Goal: Find specific page/section: Find specific page/section

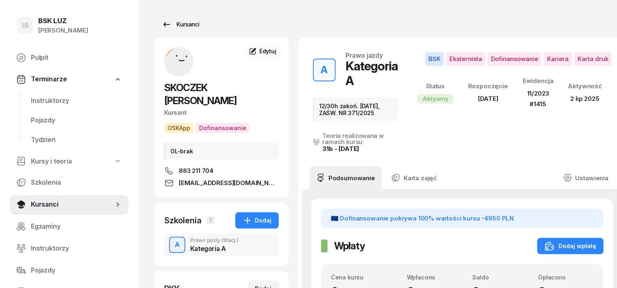
click at [174, 25] on div "Kursanci" at bounding box center [180, 25] width 37 height 10
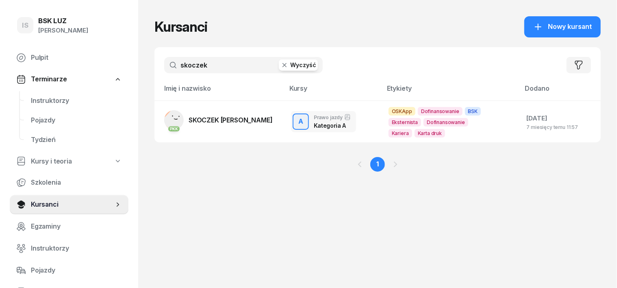
click at [280, 67] on icon "button" at bounding box center [284, 65] width 8 height 8
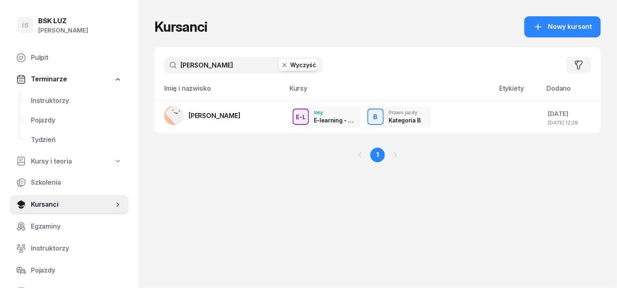
click at [181, 67] on input "[PERSON_NAME]" at bounding box center [243, 65] width 158 height 16
click at [182, 65] on input "[PERSON_NAME]" at bounding box center [243, 65] width 158 height 16
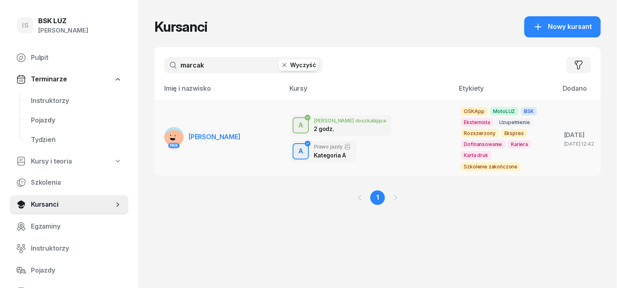
type input "marcak"
click at [161, 130] on rect at bounding box center [174, 141] width 26 height 26
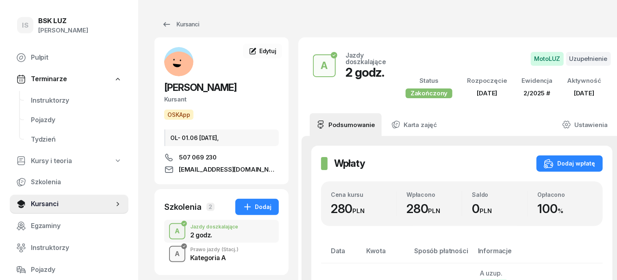
click at [171, 251] on div "A" at bounding box center [176, 254] width 11 height 14
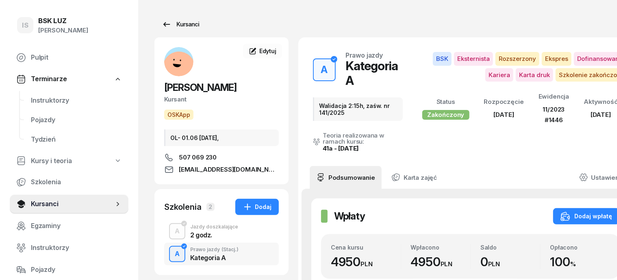
click at [179, 25] on div "Kursanci" at bounding box center [180, 25] width 37 height 10
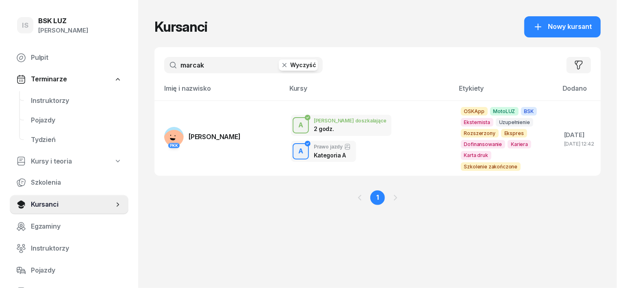
click at [280, 65] on icon "button" at bounding box center [284, 65] width 8 height 8
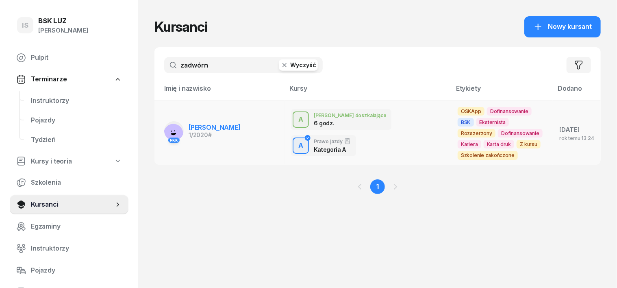
type input "zadwórn"
click at [163, 127] on rect at bounding box center [173, 134] width 24 height 24
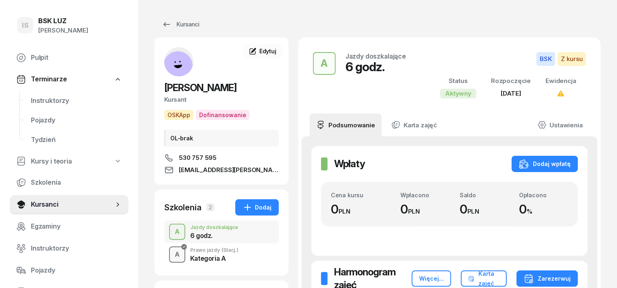
click at [171, 261] on div "A" at bounding box center [176, 254] width 11 height 14
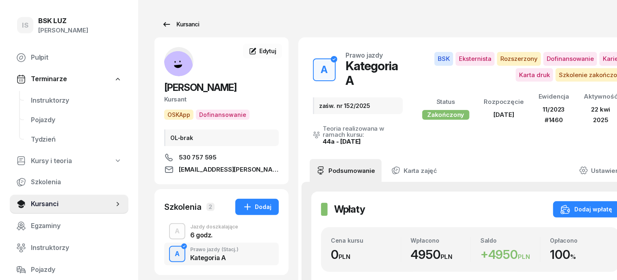
click at [174, 26] on div "Kursanci" at bounding box center [180, 25] width 37 height 10
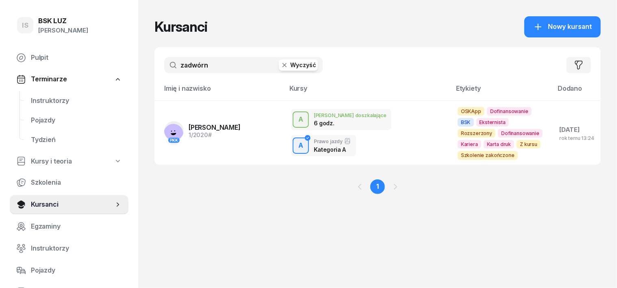
click at [280, 66] on icon "button" at bounding box center [284, 65] width 8 height 8
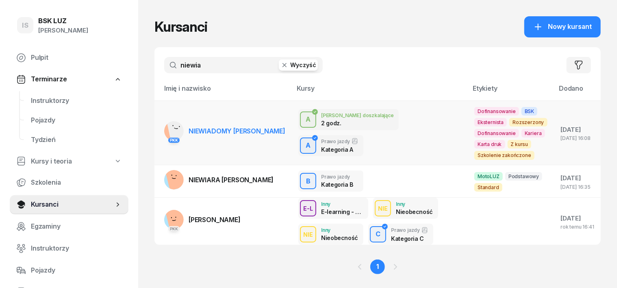
type input "niewia"
click at [167, 129] on rect at bounding box center [178, 128] width 23 height 23
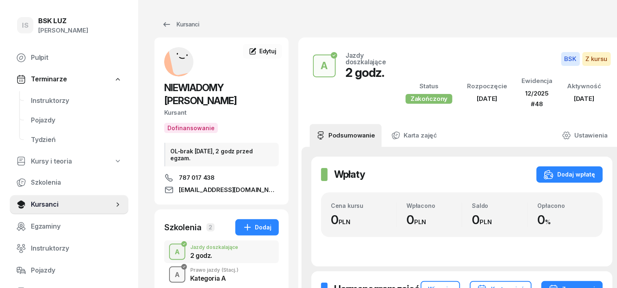
click at [171, 268] on div "A" at bounding box center [176, 275] width 11 height 14
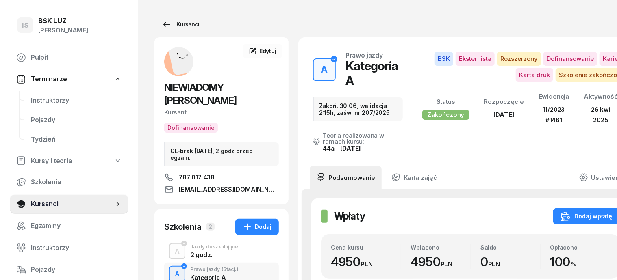
click at [174, 22] on div "Kursanci" at bounding box center [180, 25] width 37 height 10
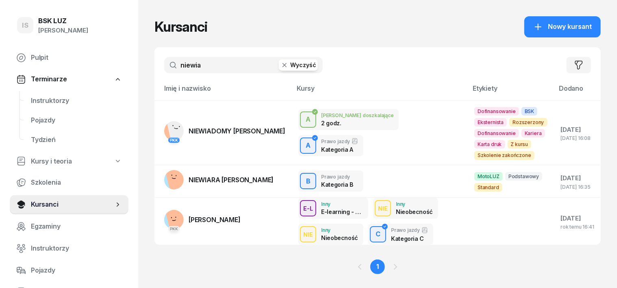
click at [280, 65] on icon "button" at bounding box center [284, 65] width 8 height 8
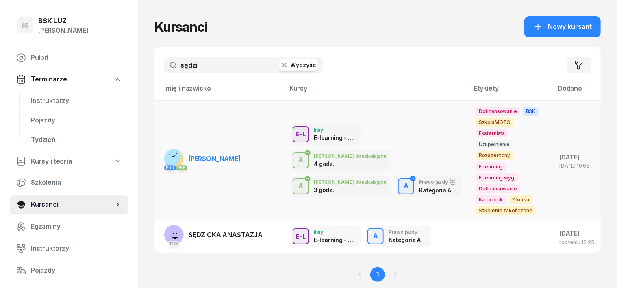
type input "sędzi"
click at [160, 145] on rect at bounding box center [171, 156] width 22 height 22
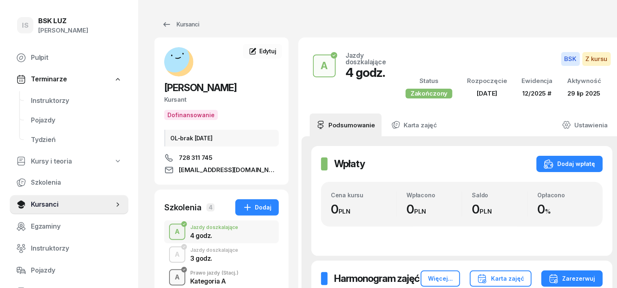
click at [171, 271] on div "A" at bounding box center [176, 277] width 11 height 14
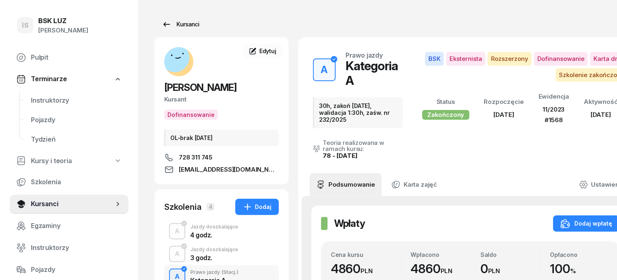
click at [179, 26] on div "Kursanci" at bounding box center [180, 25] width 37 height 10
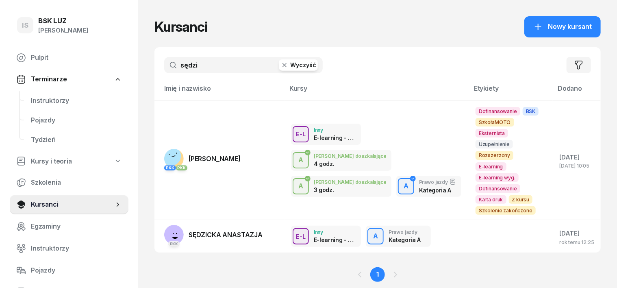
click at [280, 62] on icon "button" at bounding box center [284, 65] width 8 height 8
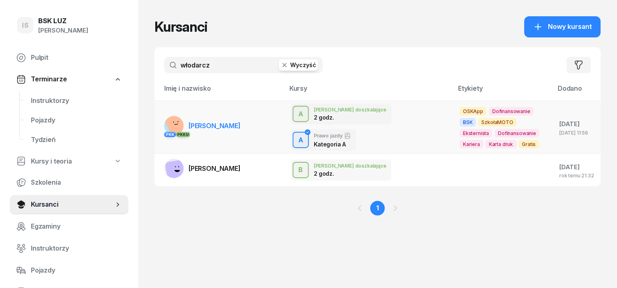
type input "włodarcz"
click at [164, 124] on g at bounding box center [177, 124] width 26 height 26
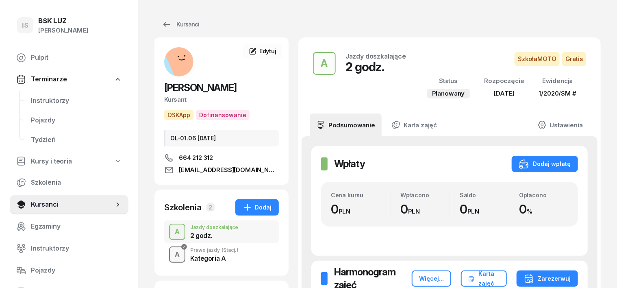
click at [171, 254] on div "A" at bounding box center [176, 254] width 11 height 14
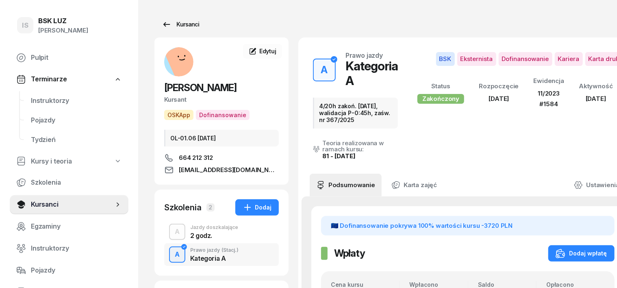
click at [169, 24] on div "Kursanci" at bounding box center [180, 25] width 37 height 10
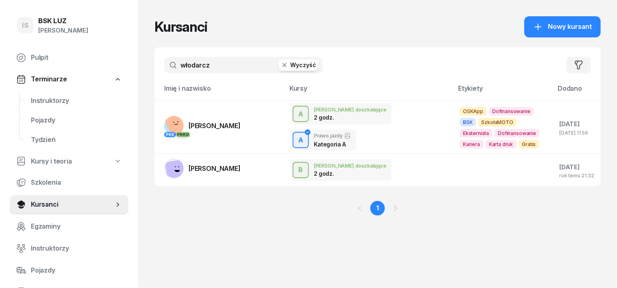
click at [282, 65] on icon "button" at bounding box center [284, 65] width 4 height 4
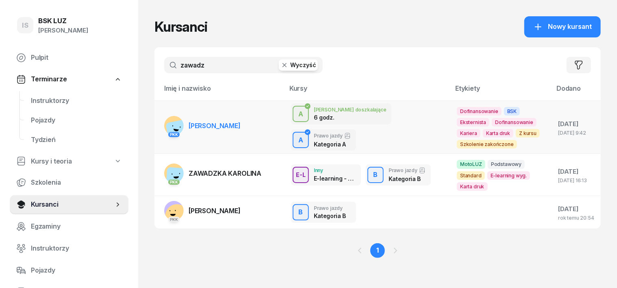
type input "zawadz"
click at [165, 123] on rect at bounding box center [177, 131] width 25 height 25
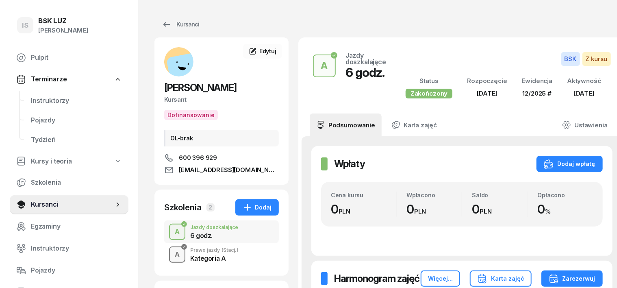
click at [171, 254] on div "A" at bounding box center [176, 254] width 11 height 14
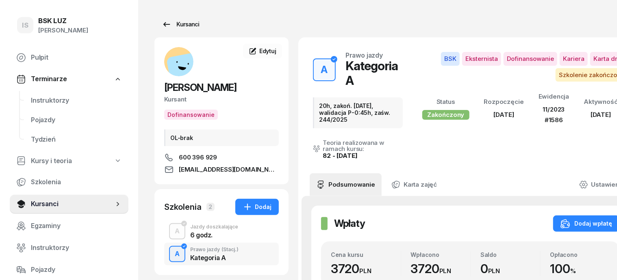
click at [174, 26] on div "Kursanci" at bounding box center [180, 25] width 37 height 10
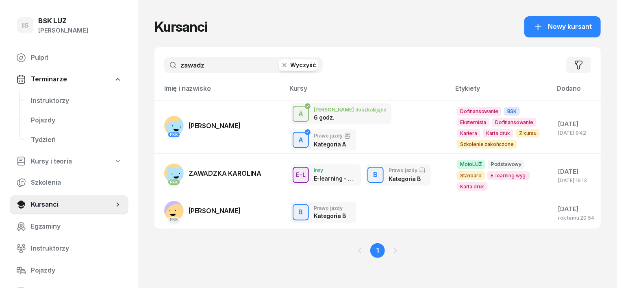
click at [282, 66] on icon "button" at bounding box center [284, 65] width 4 height 4
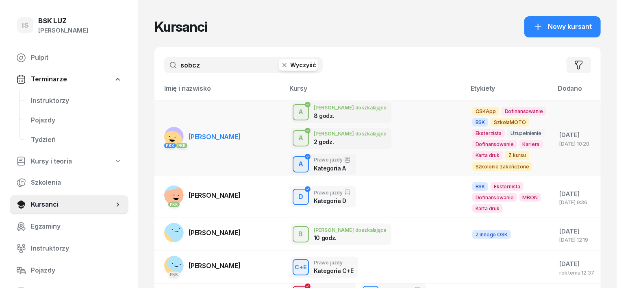
type input "sobcz"
click at [160, 133] on rect at bounding box center [172, 142] width 28 height 28
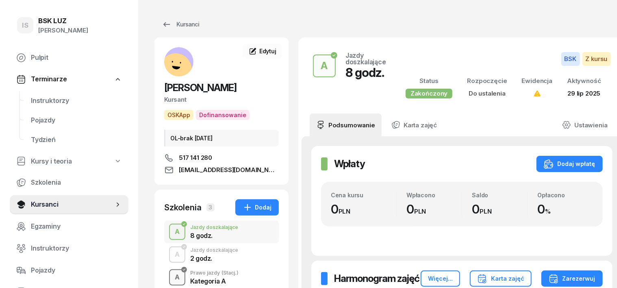
click at [171, 280] on div "A" at bounding box center [176, 277] width 11 height 14
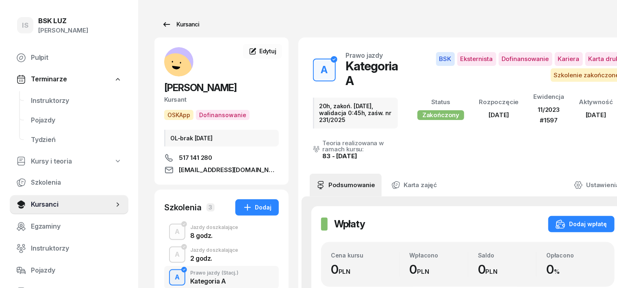
click at [180, 23] on div "Kursanci" at bounding box center [180, 25] width 37 height 10
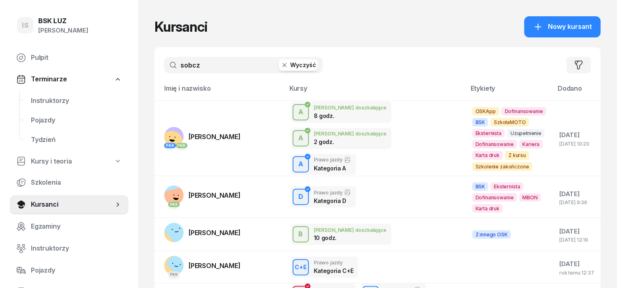
drag, startPoint x: 269, startPoint y: 63, endPoint x: 270, endPoint y: 93, distance: 29.3
click at [280, 64] on icon "button" at bounding box center [284, 65] width 8 height 8
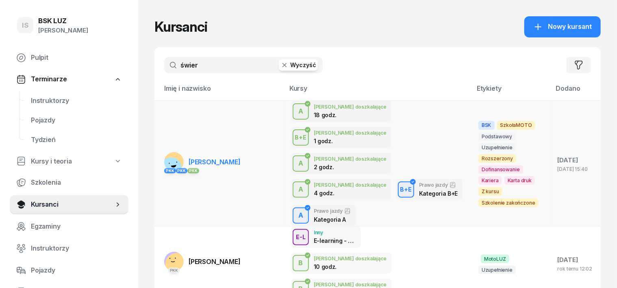
type input "świer"
click at [156, 153] on rect at bounding box center [171, 168] width 30 height 30
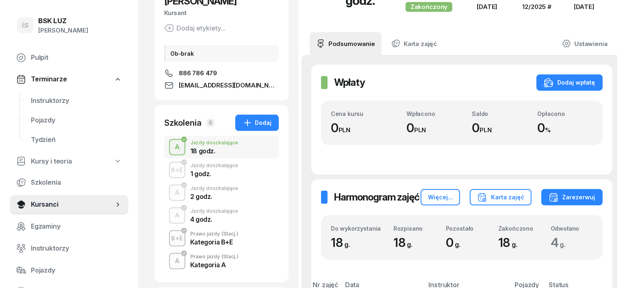
scroll to position [102, 0]
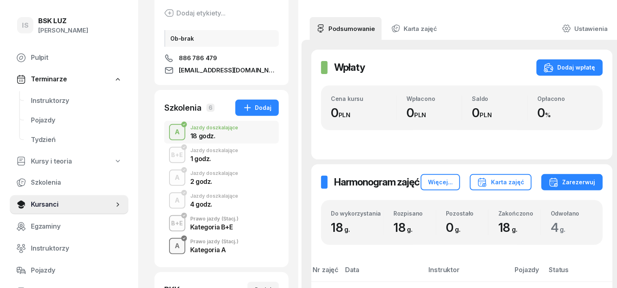
click at [171, 243] on div "A" at bounding box center [176, 246] width 11 height 14
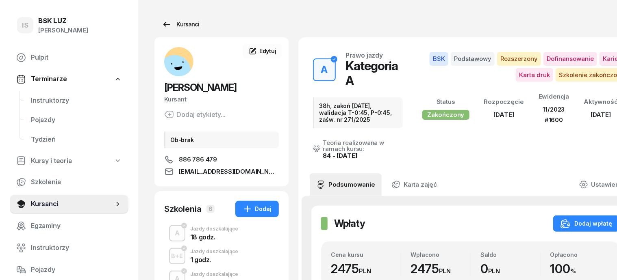
click at [172, 23] on div "Kursanci" at bounding box center [180, 25] width 37 height 10
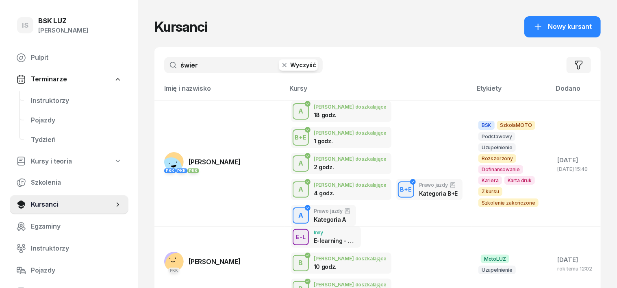
click at [280, 65] on icon "button" at bounding box center [284, 65] width 8 height 8
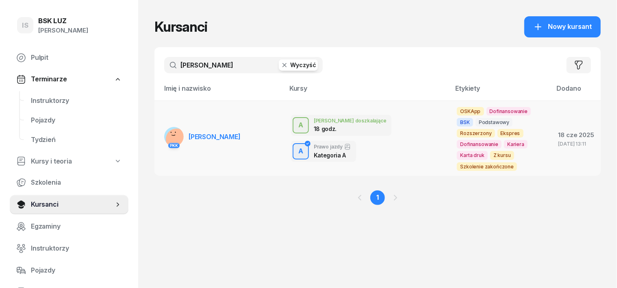
type input "[PERSON_NAME]"
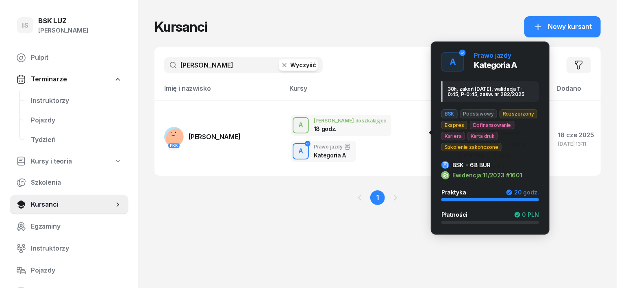
click at [306, 144] on div "A" at bounding box center [300, 151] width 11 height 14
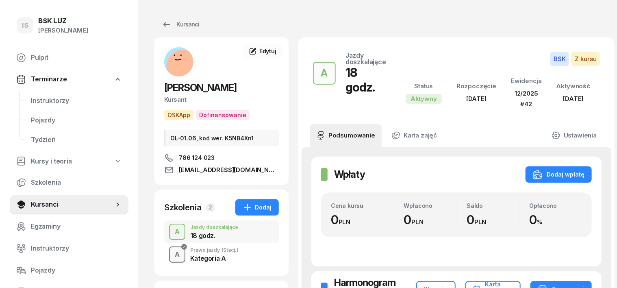
click at [171, 254] on div "A" at bounding box center [176, 254] width 11 height 14
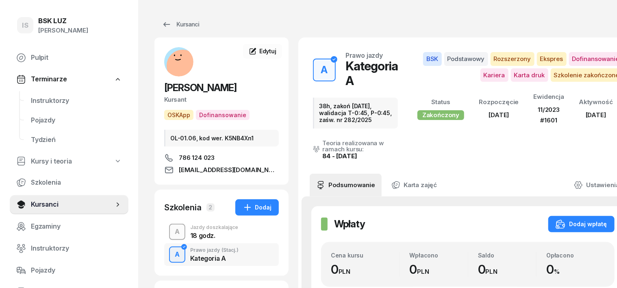
click at [171, 231] on div "A" at bounding box center [176, 232] width 11 height 14
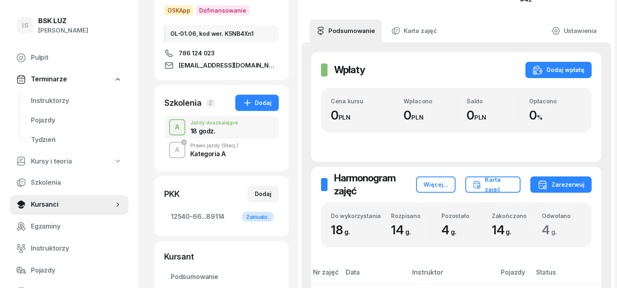
scroll to position [102, 0]
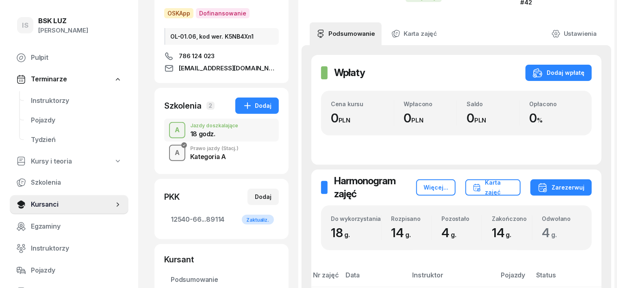
click at [171, 154] on div "A" at bounding box center [176, 153] width 11 height 14
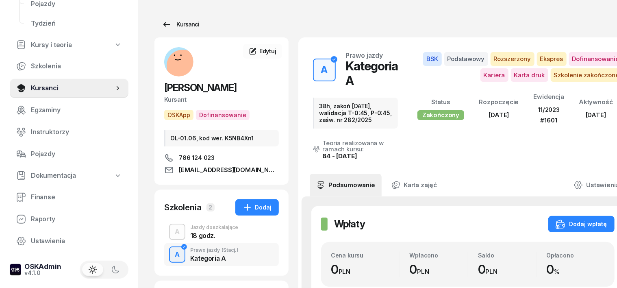
click at [164, 26] on div "Kursanci" at bounding box center [180, 25] width 37 height 10
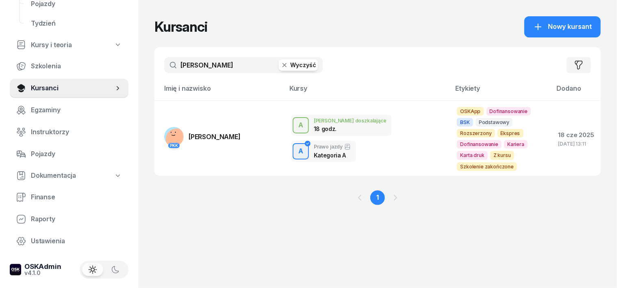
click at [280, 65] on icon "button" at bounding box center [284, 65] width 8 height 8
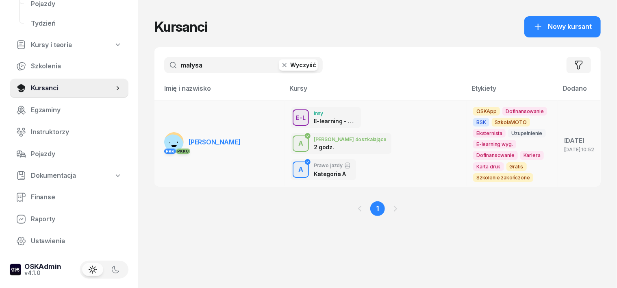
type input "małysa"
click at [162, 141] on rect at bounding box center [173, 145] width 23 height 23
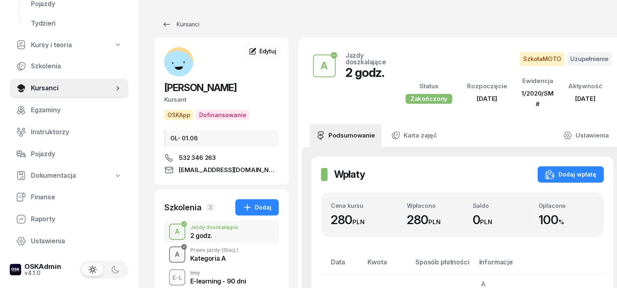
click at [171, 251] on div "A" at bounding box center [176, 254] width 11 height 14
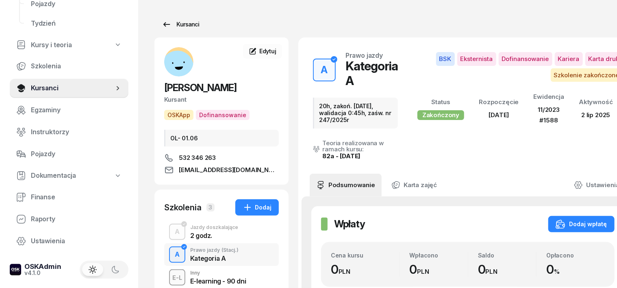
click at [174, 25] on div "Kursanci" at bounding box center [180, 25] width 37 height 10
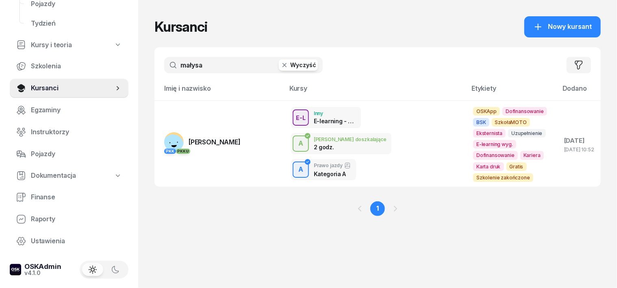
click at [280, 67] on icon "button" at bounding box center [284, 65] width 8 height 8
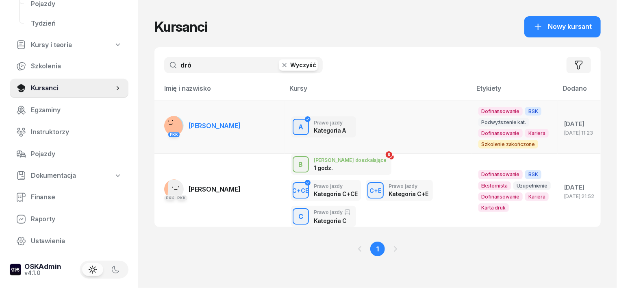
type input "dró"
click at [158, 124] on rect at bounding box center [170, 126] width 25 height 25
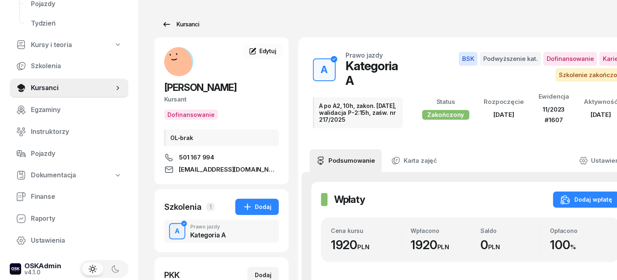
click at [169, 26] on div "Kursanci" at bounding box center [180, 25] width 37 height 10
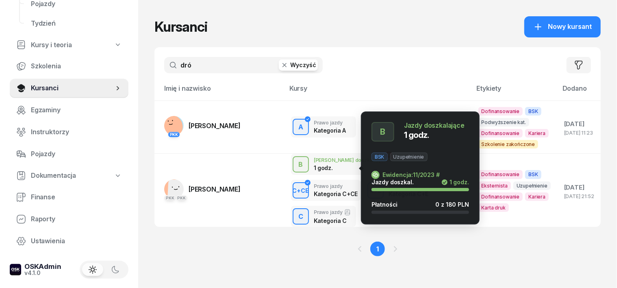
click at [295, 171] on div "B" at bounding box center [300, 165] width 11 height 14
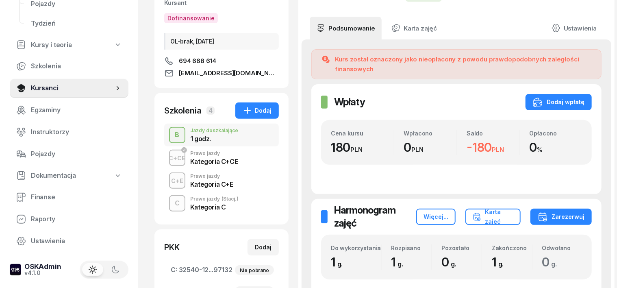
scroll to position [102, 0]
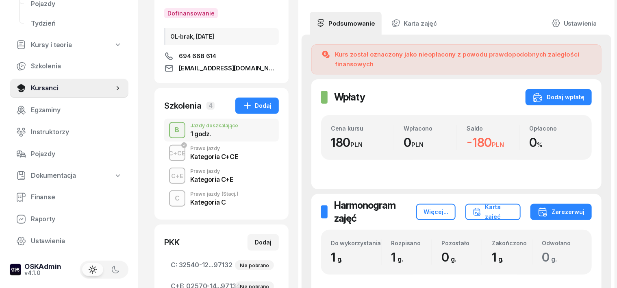
click at [166, 152] on div "C+CE" at bounding box center [177, 153] width 23 height 10
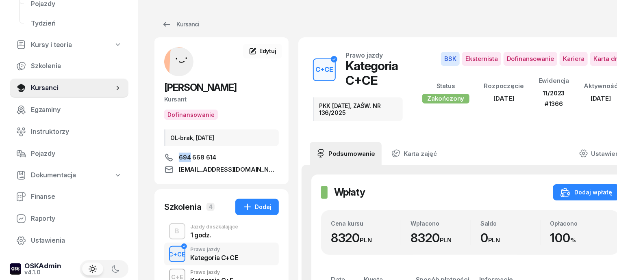
click at [161, 152] on div "[PERSON_NAME] Dofinansowanie OL-brak, [DATE] 694 668 614 [EMAIL_ADDRESS][DOMAIN…" at bounding box center [221, 111] width 134 height 128
click at [172, 231] on div "B" at bounding box center [177, 232] width 11 height 14
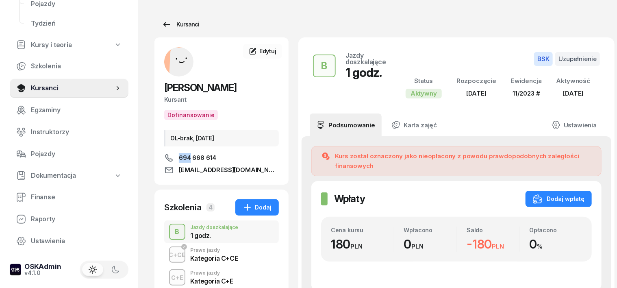
click at [172, 23] on div "Kursanci" at bounding box center [180, 25] width 37 height 10
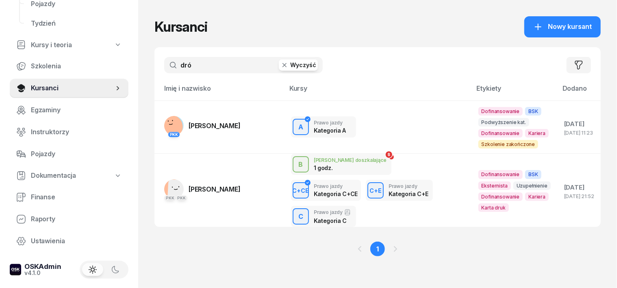
click at [282, 66] on icon "button" at bounding box center [284, 65] width 4 height 4
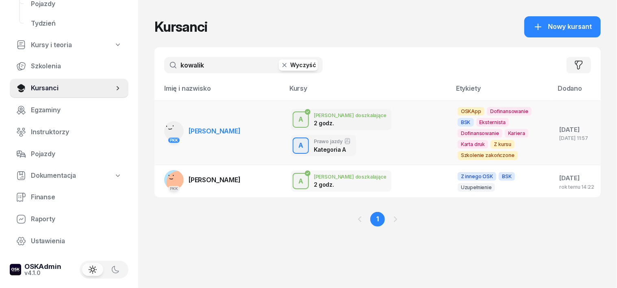
type input "kowalik"
click at [159, 124] on g at bounding box center [174, 130] width 30 height 30
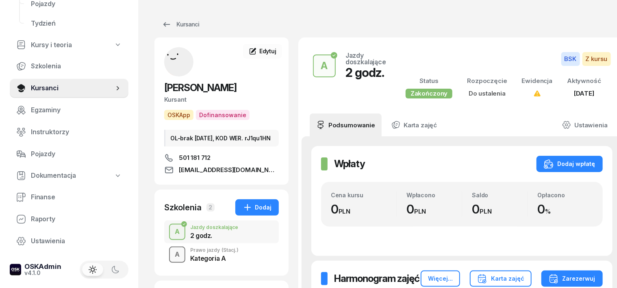
click at [171, 261] on div "A" at bounding box center [176, 254] width 11 height 14
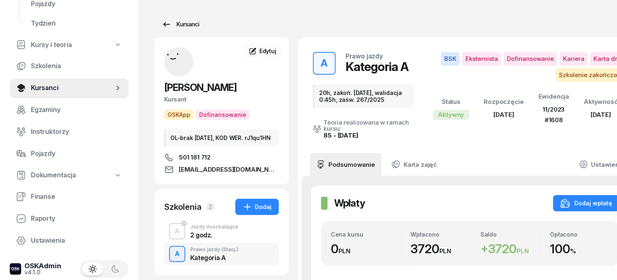
click at [176, 24] on div "Kursanci" at bounding box center [180, 25] width 37 height 10
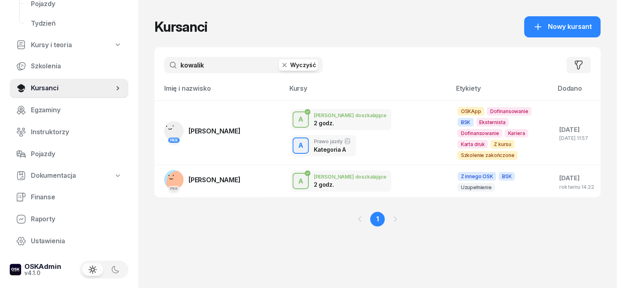
click at [280, 66] on icon "button" at bounding box center [284, 65] width 8 height 8
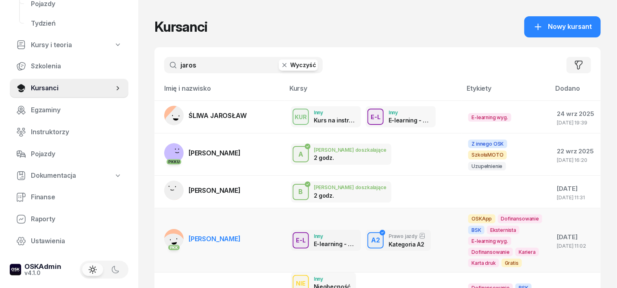
type input "jaros"
click at [160, 232] on rect at bounding box center [173, 245] width 26 height 26
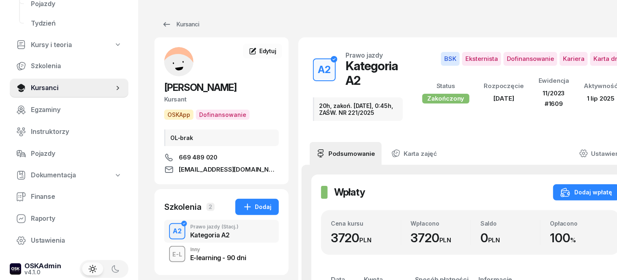
click at [169, 227] on div "A2" at bounding box center [176, 232] width 15 height 14
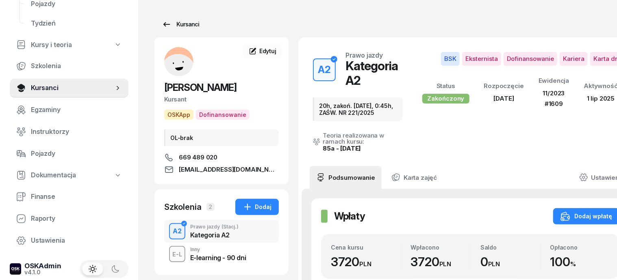
click at [174, 26] on div "Kursanci" at bounding box center [180, 25] width 37 height 10
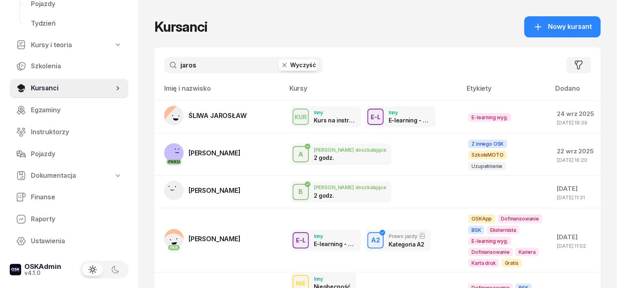
click at [280, 63] on icon "button" at bounding box center [284, 65] width 8 height 8
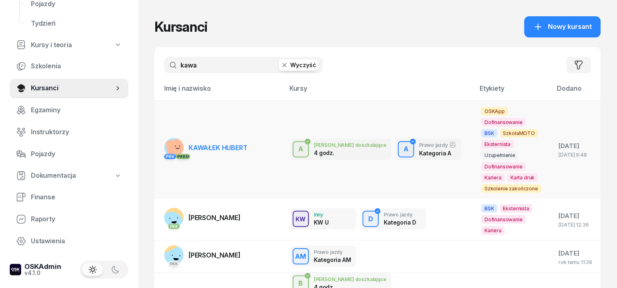
type input "kawa"
click at [165, 148] on rect at bounding box center [176, 149] width 22 height 22
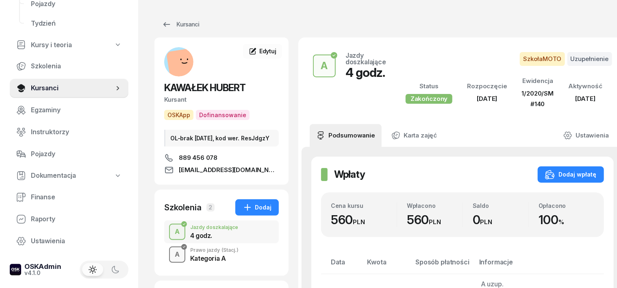
drag, startPoint x: 163, startPoint y: 258, endPoint x: 165, endPoint y: 263, distance: 5.8
click at [171, 260] on div "A" at bounding box center [176, 254] width 11 height 14
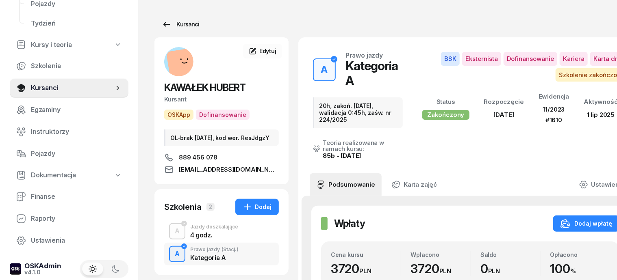
click at [167, 21] on div "Kursanci" at bounding box center [180, 25] width 37 height 10
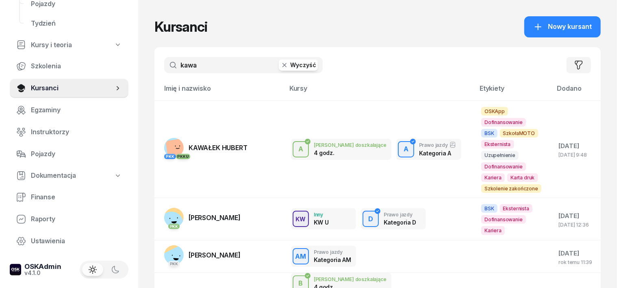
click at [280, 67] on icon "button" at bounding box center [284, 65] width 8 height 8
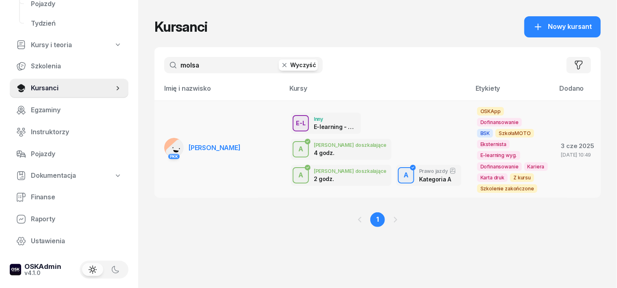
type input "molsa"
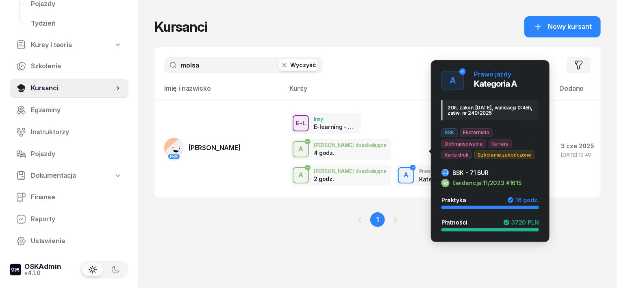
click at [400, 168] on div "A" at bounding box center [405, 175] width 11 height 14
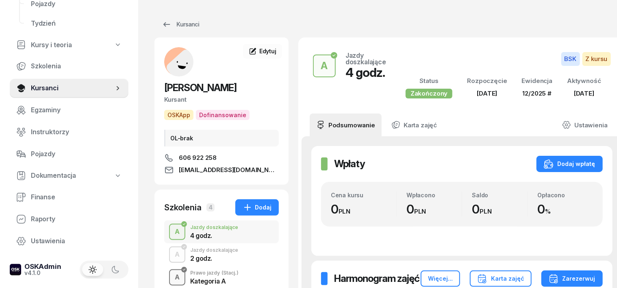
click at [171, 276] on div "A" at bounding box center [176, 277] width 11 height 14
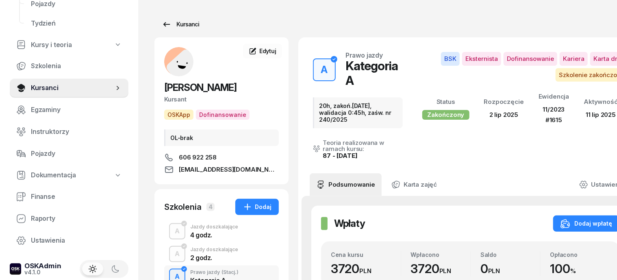
click at [176, 24] on div "Kursanci" at bounding box center [180, 25] width 37 height 10
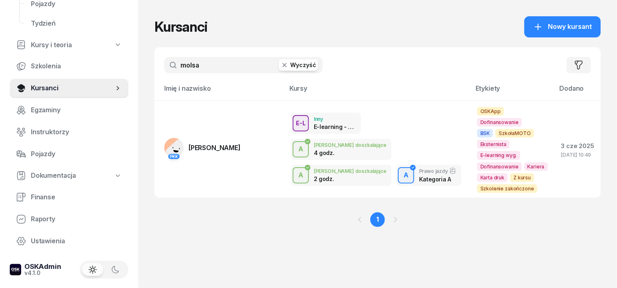
click at [280, 62] on icon "button" at bounding box center [284, 65] width 8 height 8
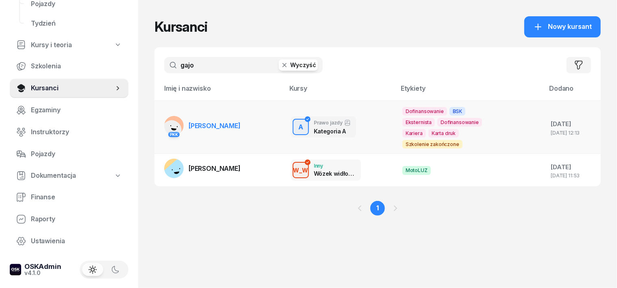
type input "gajo"
click at [164, 128] on div "PKK" at bounding box center [174, 133] width 20 height 11
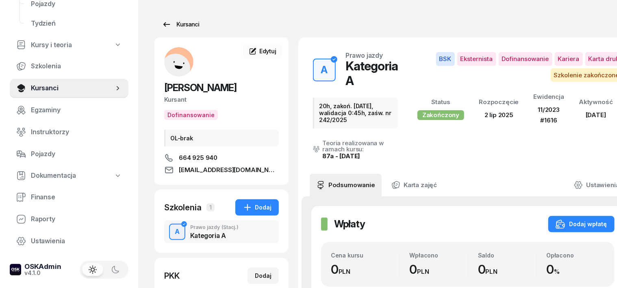
click at [173, 24] on div "Kursanci" at bounding box center [180, 25] width 37 height 10
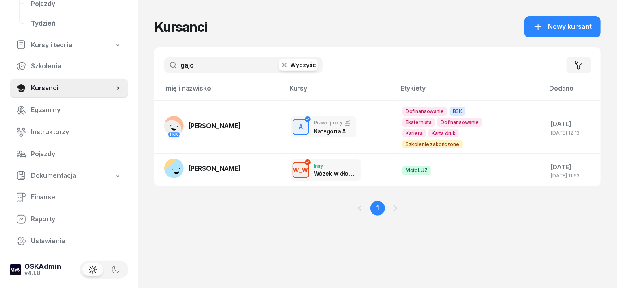
click at [280, 63] on icon "button" at bounding box center [284, 65] width 8 height 8
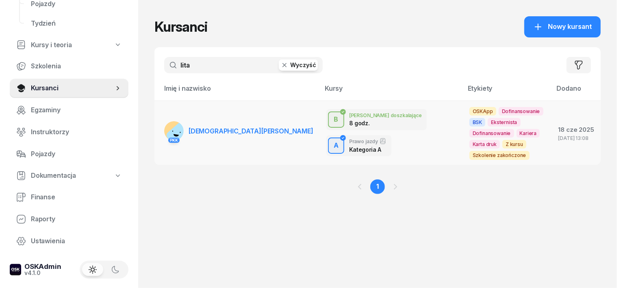
type input "lita"
click at [164, 122] on rect at bounding box center [174, 131] width 20 height 20
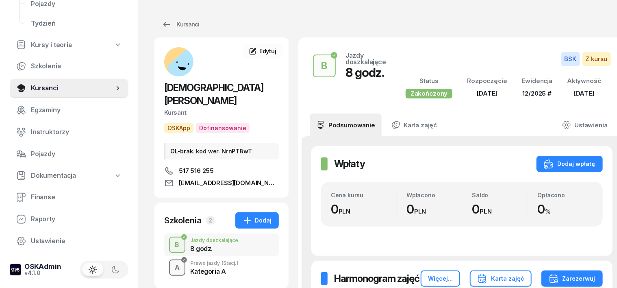
click at [171, 260] on div "A" at bounding box center [176, 267] width 11 height 14
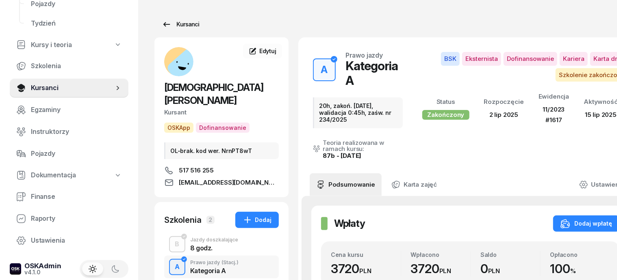
click at [179, 22] on div "Kursanci" at bounding box center [180, 25] width 37 height 10
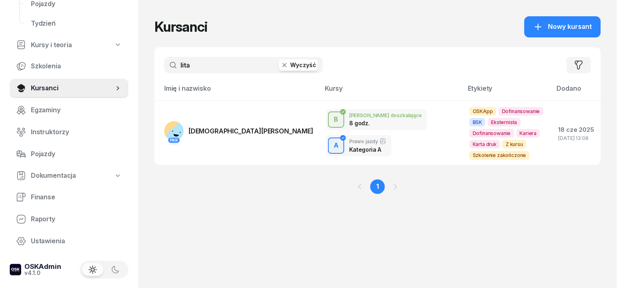
click at [280, 62] on icon "button" at bounding box center [284, 65] width 8 height 8
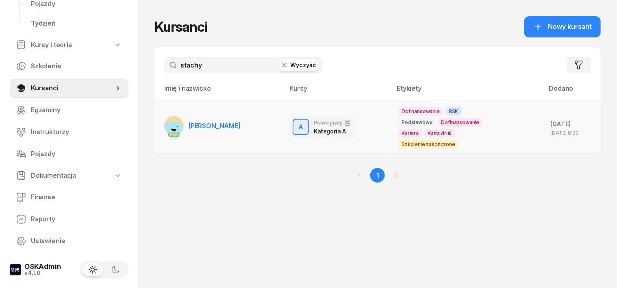
type input "stachy"
click at [159, 123] on rect at bounding box center [173, 131] width 29 height 29
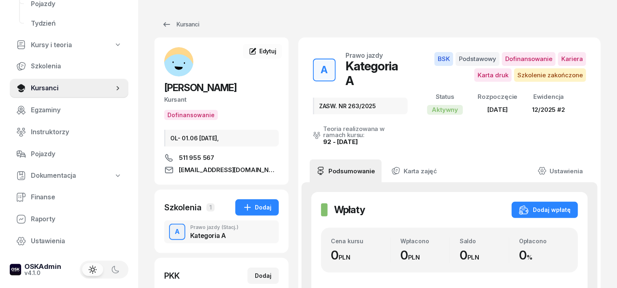
click at [171, 232] on div "A" at bounding box center [176, 232] width 11 height 14
click at [174, 25] on div "Kursanci" at bounding box center [180, 25] width 37 height 10
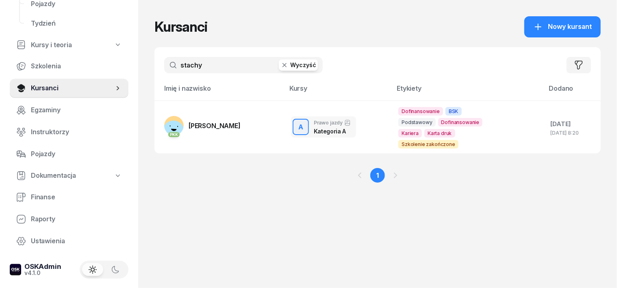
click at [280, 63] on icon "button" at bounding box center [284, 65] width 8 height 8
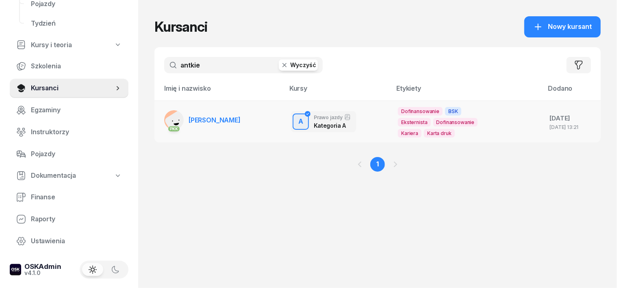
type input "antkie"
click at [164, 119] on rect at bounding box center [179, 123] width 30 height 30
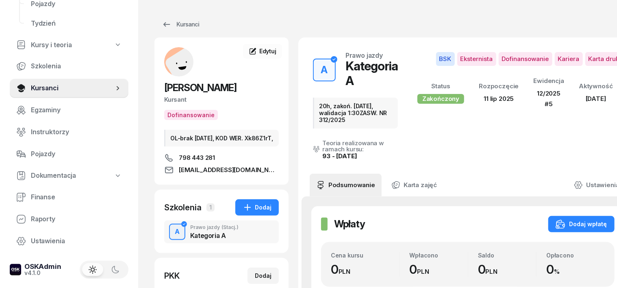
click at [171, 239] on div "A" at bounding box center [176, 232] width 11 height 14
click at [176, 27] on div "Kursanci" at bounding box center [180, 25] width 37 height 10
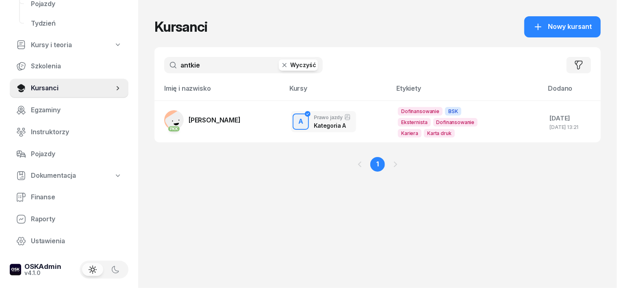
click at [280, 67] on icon "button" at bounding box center [284, 65] width 8 height 8
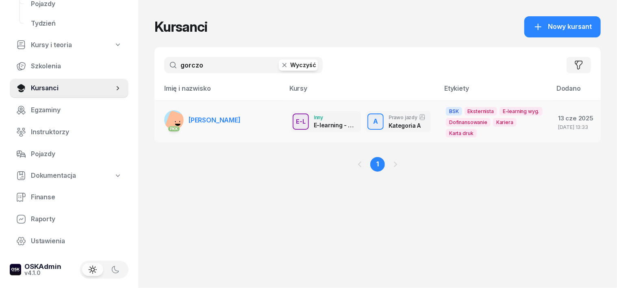
type input "gorczo"
click at [164, 119] on rect at bounding box center [176, 122] width 25 height 25
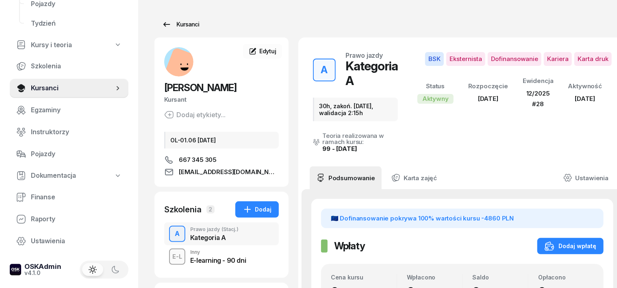
click at [177, 26] on div "Kursanci" at bounding box center [180, 25] width 37 height 10
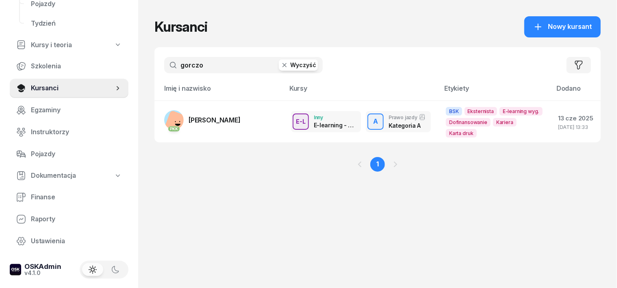
click at [280, 65] on icon "button" at bounding box center [284, 65] width 8 height 8
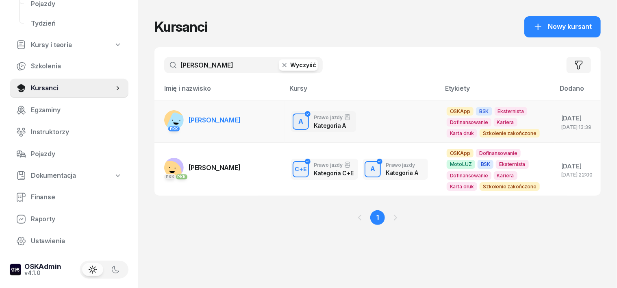
type input "[PERSON_NAME]"
click at [165, 121] on rect at bounding box center [178, 124] width 26 height 26
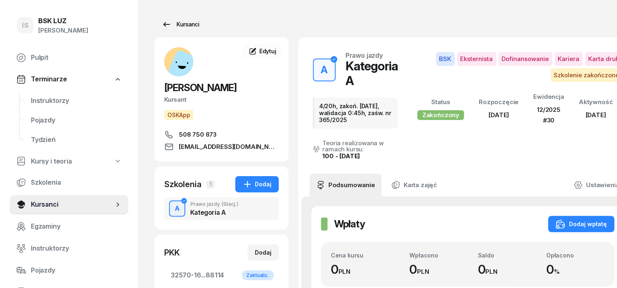
click at [164, 22] on div "Kursanci" at bounding box center [180, 25] width 37 height 10
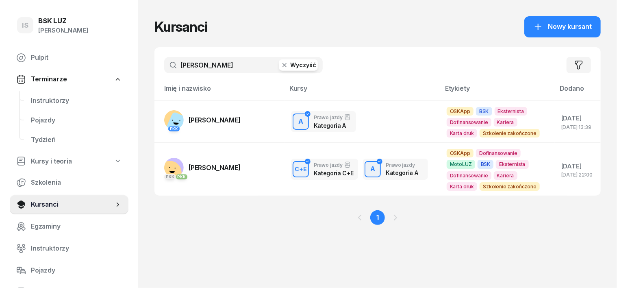
click at [280, 63] on icon "button" at bounding box center [284, 65] width 8 height 8
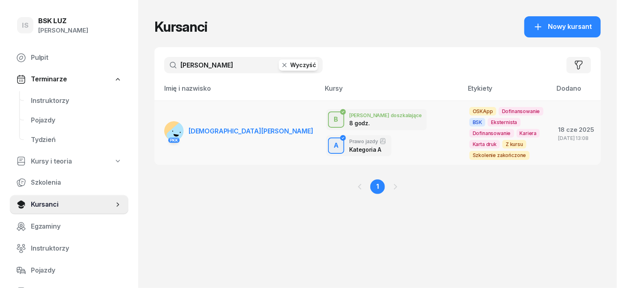
type input "[PERSON_NAME]"
click at [165, 127] on rect at bounding box center [180, 136] width 30 height 30
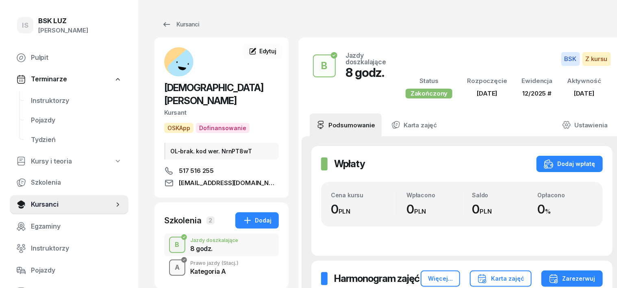
click at [171, 260] on div "A" at bounding box center [176, 267] width 11 height 14
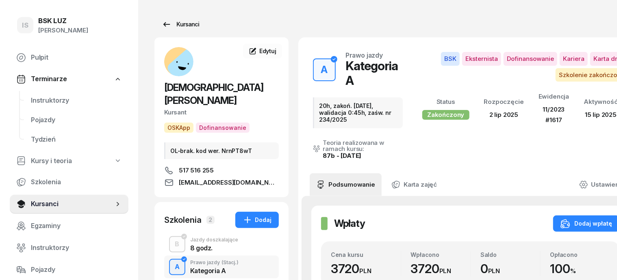
click at [171, 21] on div "Kursanci" at bounding box center [180, 25] width 37 height 10
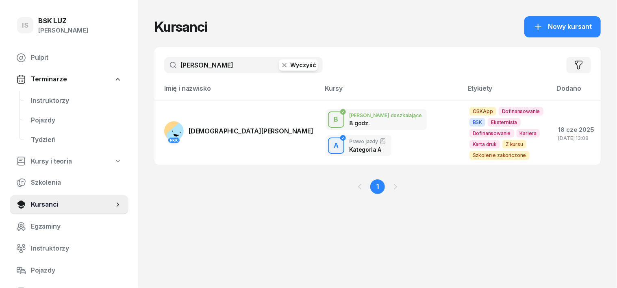
click at [280, 63] on icon "button" at bounding box center [284, 65] width 8 height 8
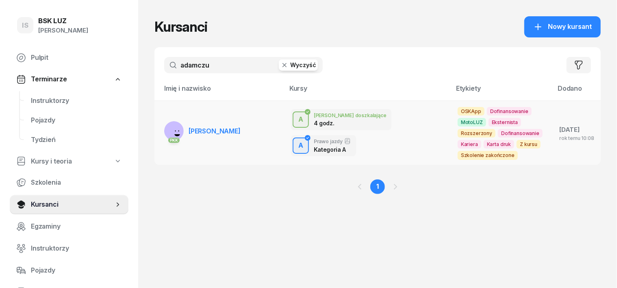
type input "adamczu"
click at [161, 126] on rect at bounding box center [176, 130] width 33 height 33
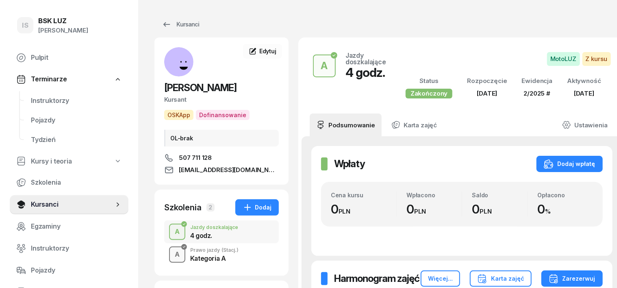
click at [171, 252] on div "A" at bounding box center [176, 254] width 11 height 14
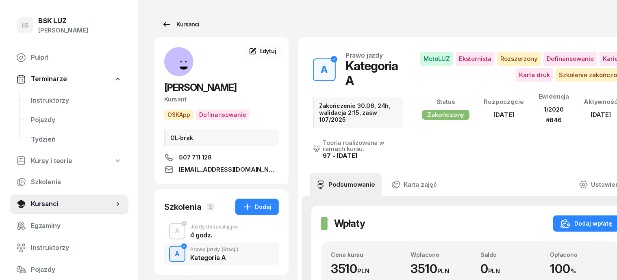
click at [172, 24] on div "Kursanci" at bounding box center [180, 25] width 37 height 10
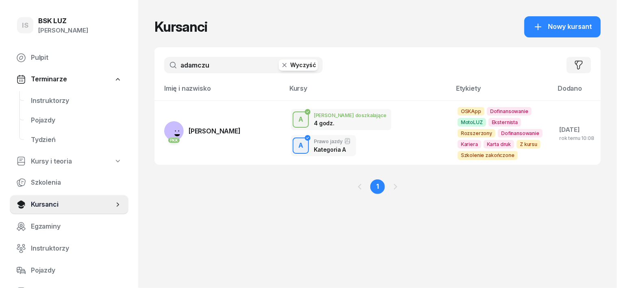
click at [280, 63] on icon "button" at bounding box center [284, 65] width 8 height 8
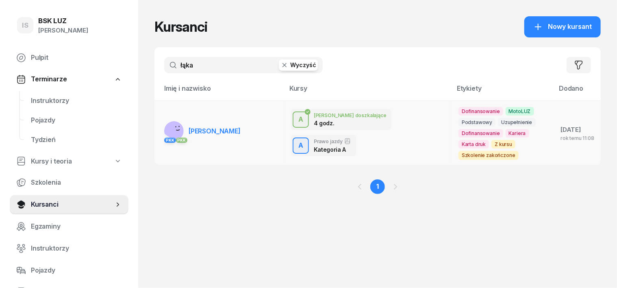
type input "łąka"
click at [160, 130] on rect at bounding box center [176, 127] width 33 height 33
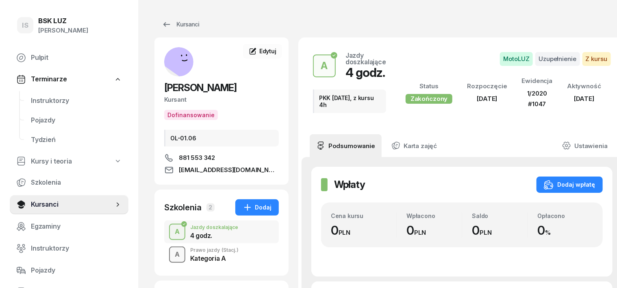
click at [171, 254] on div "A" at bounding box center [176, 254] width 11 height 14
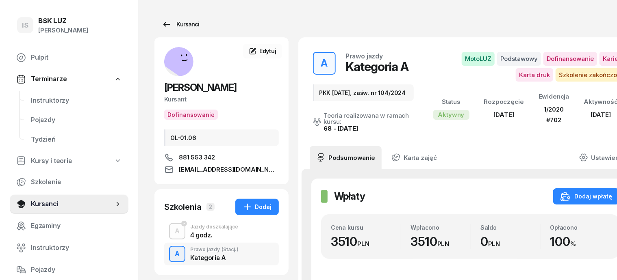
click at [168, 26] on div "Kursanci" at bounding box center [180, 25] width 37 height 10
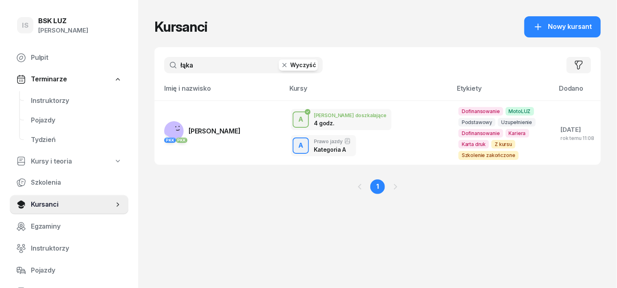
click at [280, 66] on icon "button" at bounding box center [284, 65] width 8 height 8
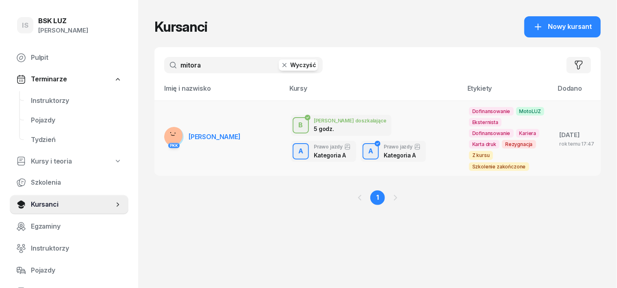
type input "mitora"
click at [160, 128] on rect at bounding box center [173, 136] width 26 height 26
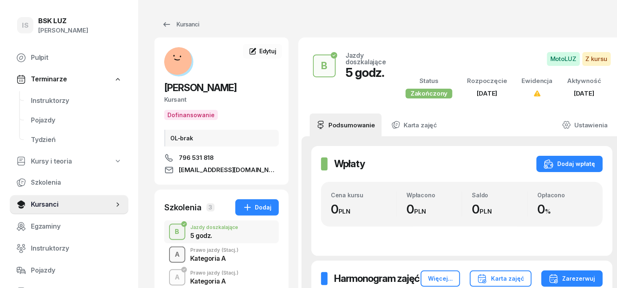
click at [171, 252] on div "A" at bounding box center [176, 254] width 11 height 14
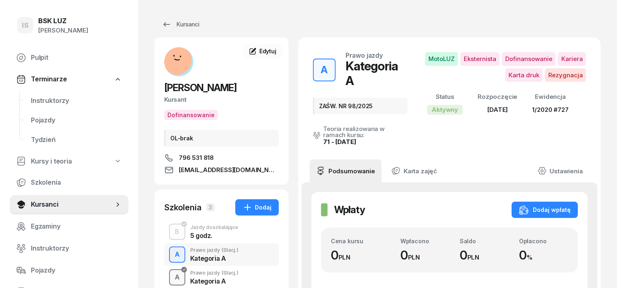
click at [171, 276] on div "A" at bounding box center [176, 277] width 11 height 14
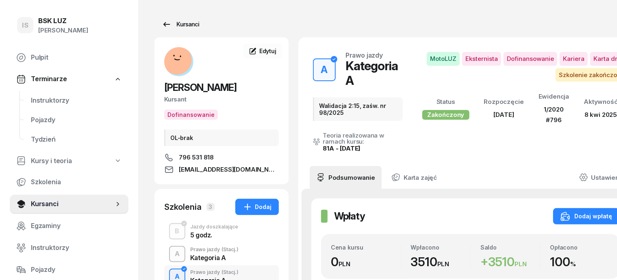
click at [177, 24] on div "Kursanci" at bounding box center [180, 25] width 37 height 10
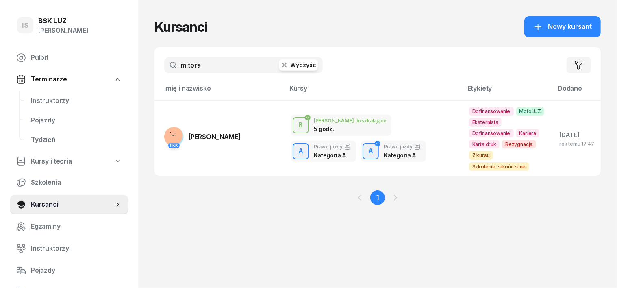
click at [280, 63] on icon "button" at bounding box center [284, 65] width 8 height 8
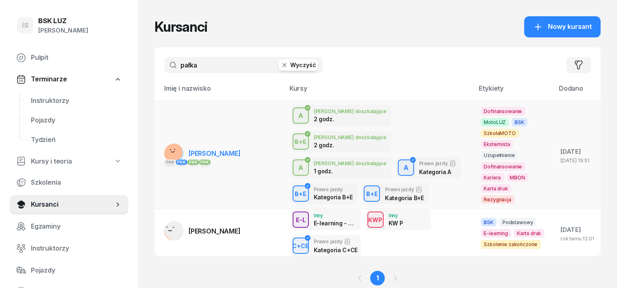
type input "pałka"
click at [159, 138] on rect at bounding box center [172, 151] width 27 height 27
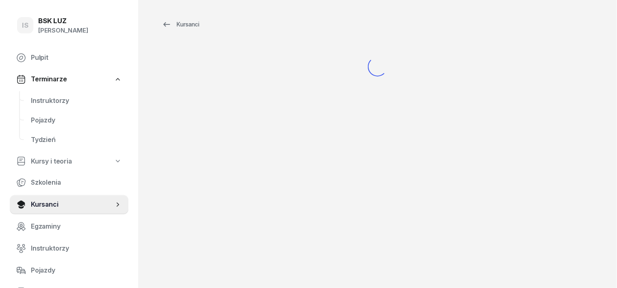
click at [158, 138] on div "Kursanci" at bounding box center [377, 144] width 479 height 288
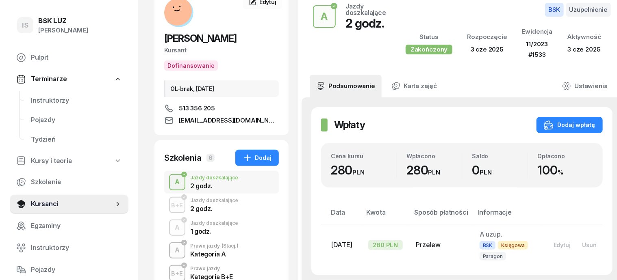
scroll to position [50, 0]
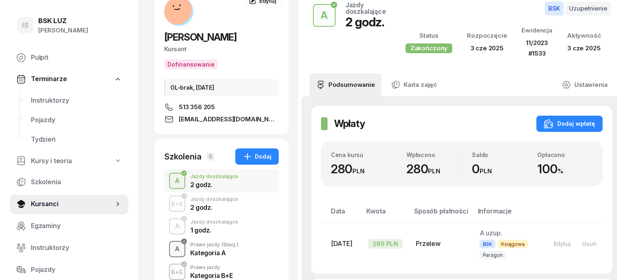
click at [171, 246] on div "A" at bounding box center [176, 250] width 11 height 14
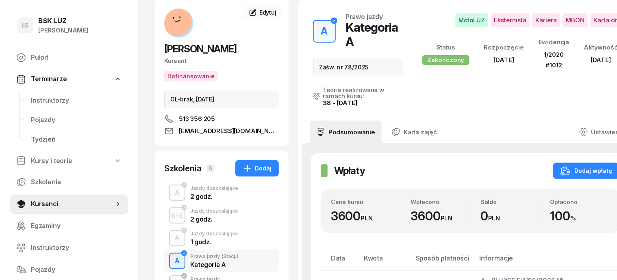
scroll to position [102, 0]
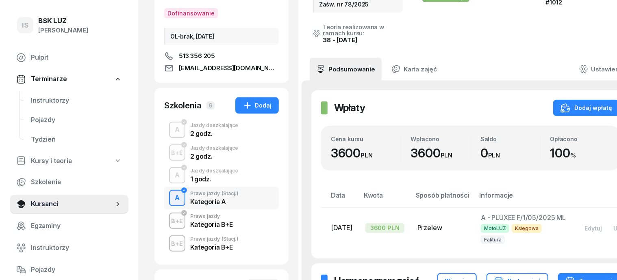
click at [171, 197] on div "A" at bounding box center [176, 198] width 11 height 14
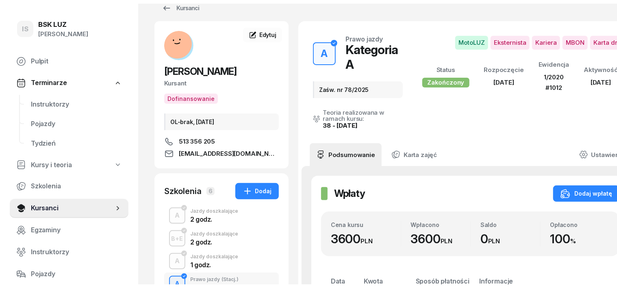
scroll to position [0, 0]
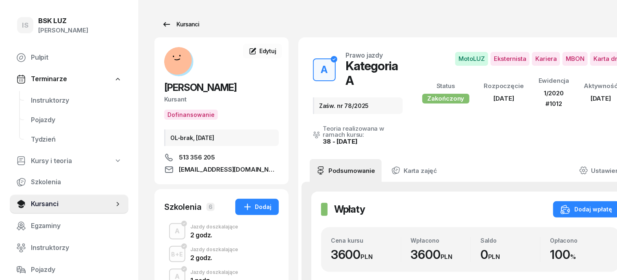
click at [179, 24] on div "Kursanci" at bounding box center [180, 25] width 37 height 10
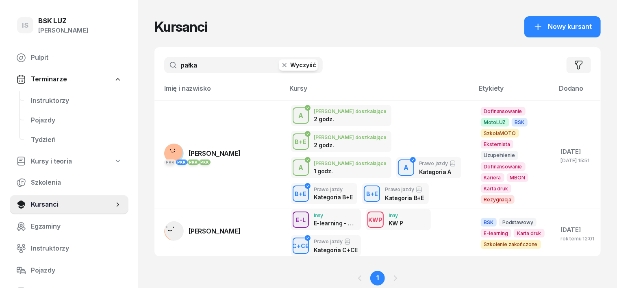
click at [280, 62] on icon "button" at bounding box center [284, 65] width 8 height 8
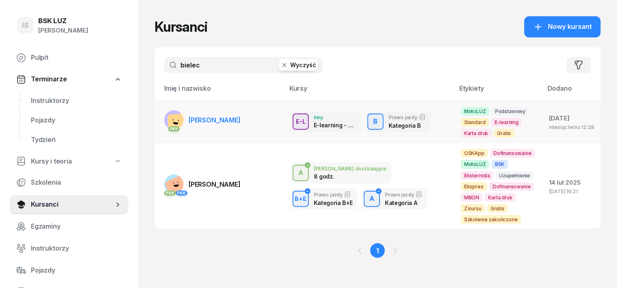
type input "bielec"
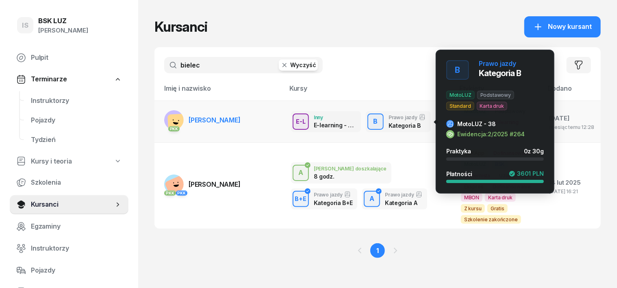
click at [370, 123] on div "B" at bounding box center [375, 122] width 11 height 14
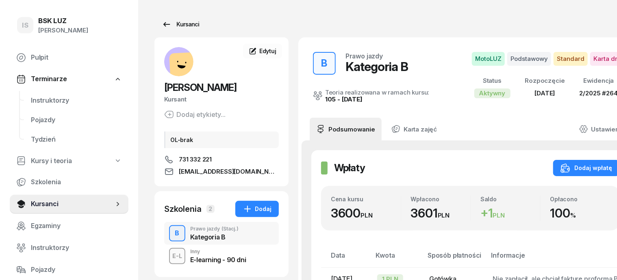
click at [176, 24] on div "Kursanci" at bounding box center [180, 25] width 37 height 10
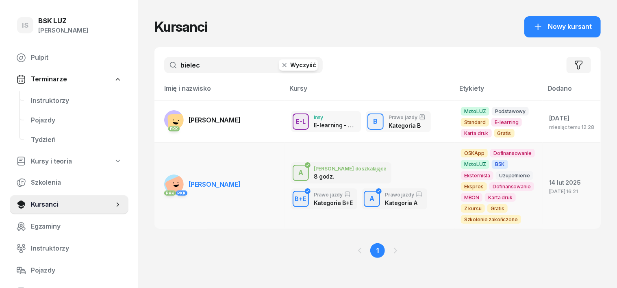
click at [164, 175] on rect at bounding box center [174, 184] width 20 height 20
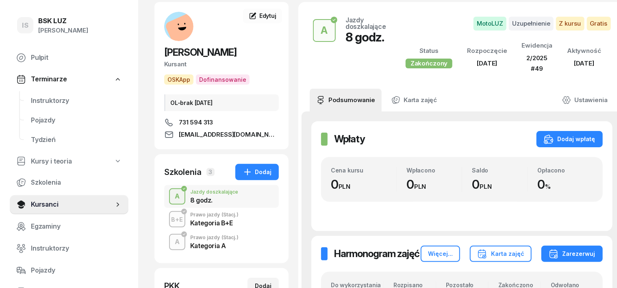
scroll to position [50, 0]
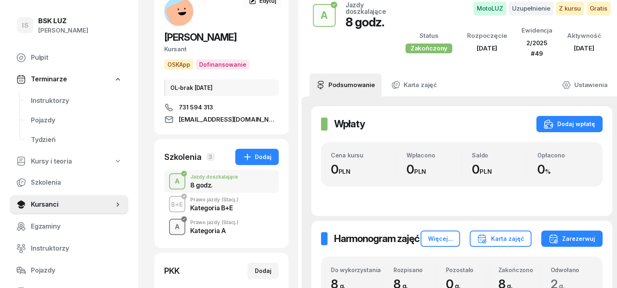
click at [171, 228] on div "A" at bounding box center [176, 227] width 11 height 14
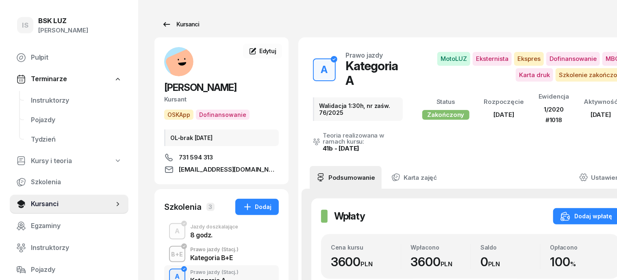
click at [175, 24] on div "Kursanci" at bounding box center [180, 25] width 37 height 10
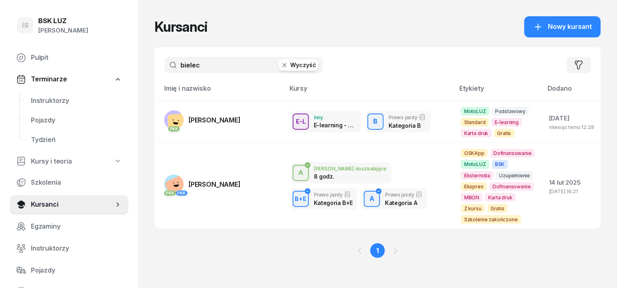
click at [282, 65] on icon "button" at bounding box center [284, 65] width 4 height 4
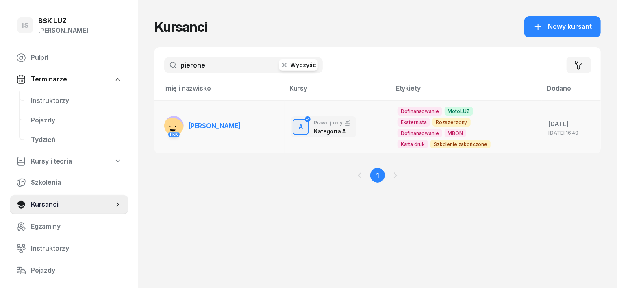
type input "pierone"
click at [157, 126] on rect at bounding box center [172, 129] width 32 height 32
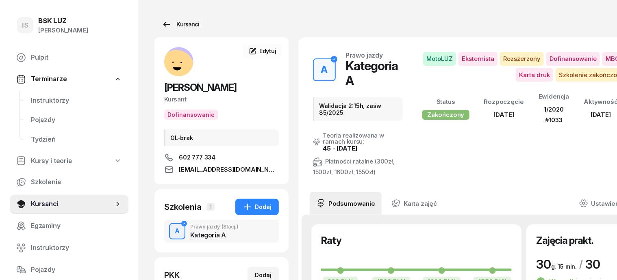
click at [171, 24] on div "Kursanci" at bounding box center [180, 25] width 37 height 10
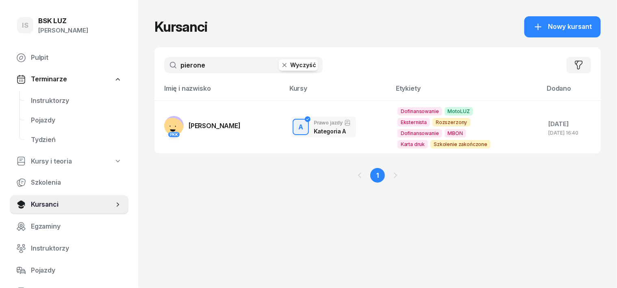
click at [280, 64] on icon "button" at bounding box center [284, 65] width 8 height 8
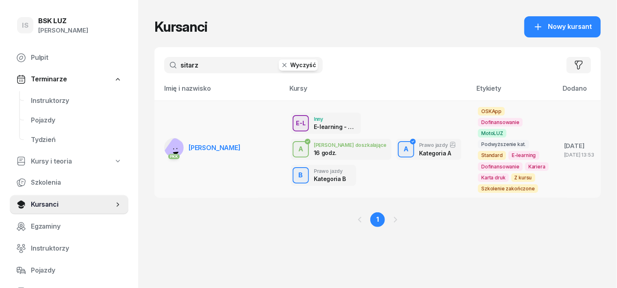
type input "sitarz"
click at [161, 141] on rect at bounding box center [177, 153] width 33 height 33
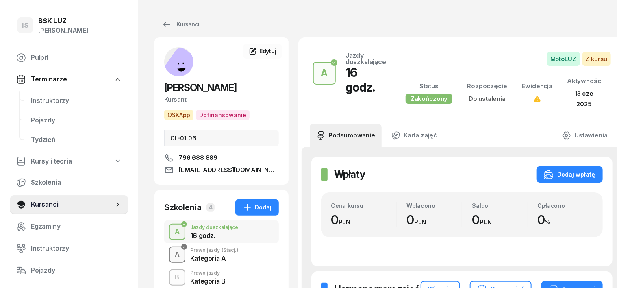
click at [171, 251] on div "A" at bounding box center [176, 254] width 11 height 14
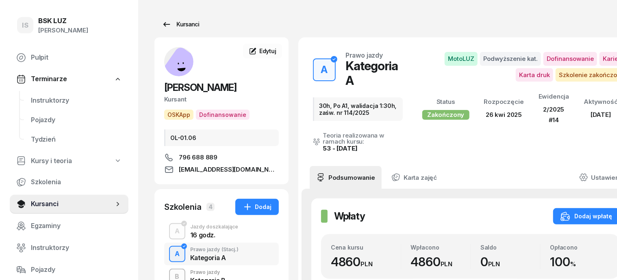
click at [163, 24] on div "Kursanci" at bounding box center [180, 25] width 37 height 10
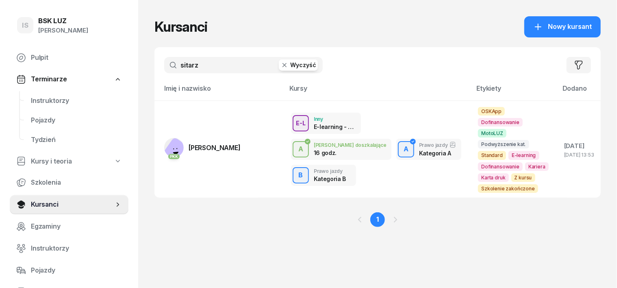
click at [280, 65] on icon "button" at bounding box center [284, 65] width 8 height 8
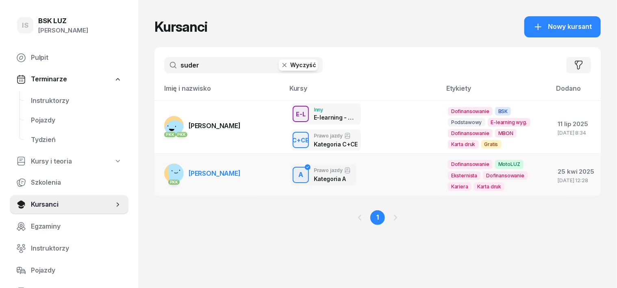
type input "suder"
click at [167, 172] on rect at bounding box center [178, 173] width 22 height 22
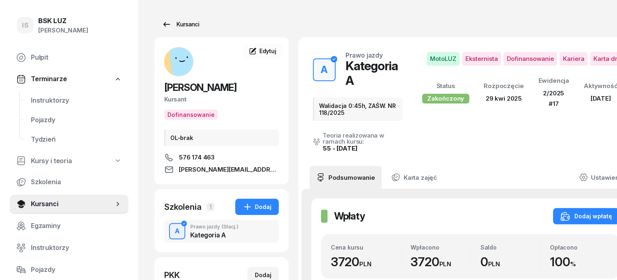
click at [171, 24] on div "Kursanci" at bounding box center [180, 25] width 37 height 10
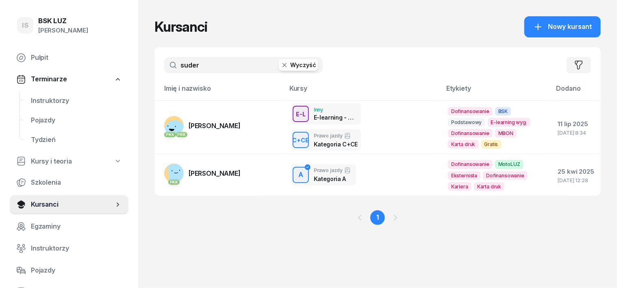
click at [280, 64] on icon "button" at bounding box center [284, 65] width 8 height 8
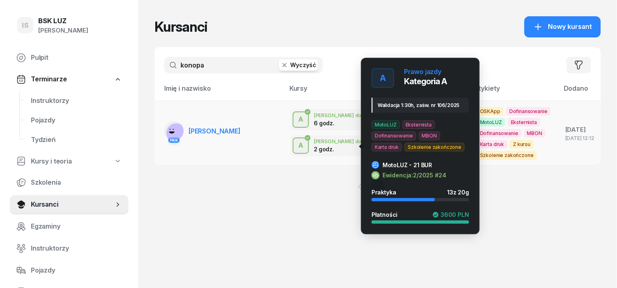
type input "konopa"
click at [400, 145] on div "A" at bounding box center [405, 146] width 11 height 14
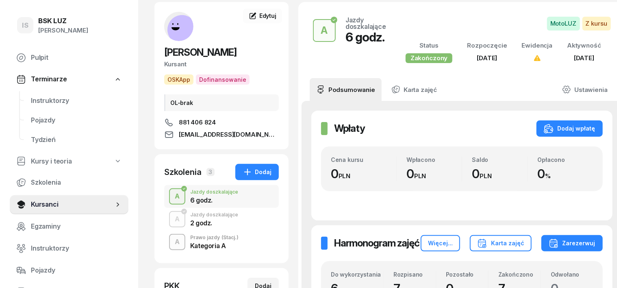
scroll to position [50, 0]
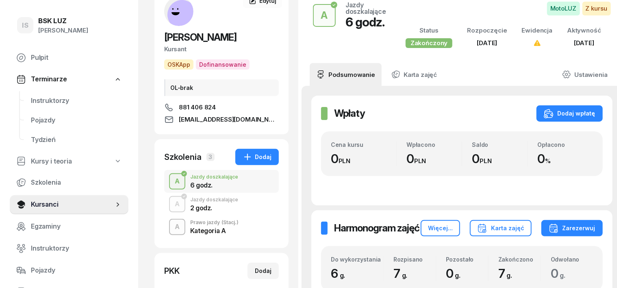
click at [171, 223] on div "A" at bounding box center [176, 227] width 11 height 14
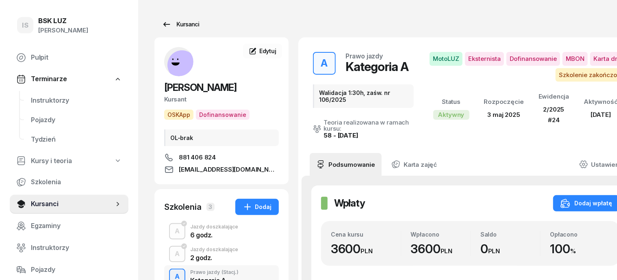
click at [177, 25] on div "Kursanci" at bounding box center [180, 25] width 37 height 10
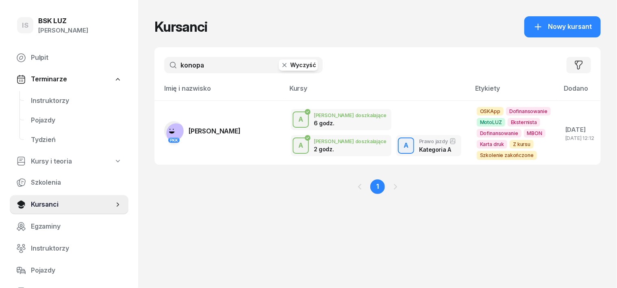
click at [280, 66] on icon "button" at bounding box center [284, 65] width 8 height 8
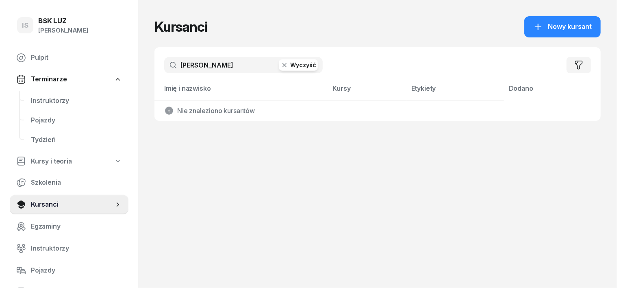
click at [174, 69] on input "[PERSON_NAME]" at bounding box center [243, 65] width 158 height 16
click at [208, 64] on input "[PERSON_NAME]" at bounding box center [243, 65] width 158 height 16
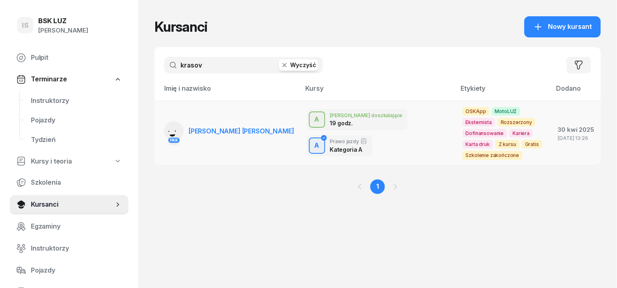
type input "krasov"
click at [158, 125] on rect at bounding box center [173, 132] width 31 height 31
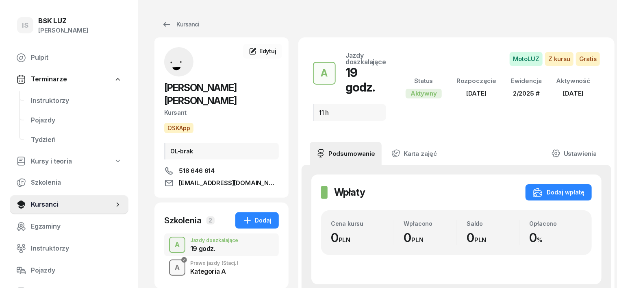
click at [171, 260] on div "A" at bounding box center [176, 267] width 11 height 14
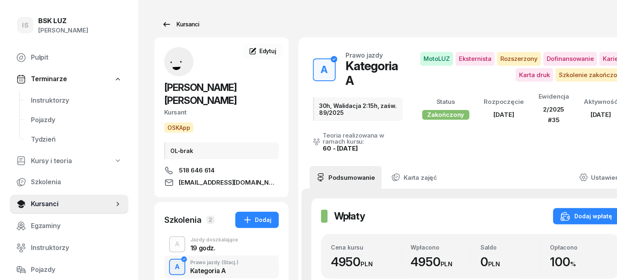
click at [171, 24] on div "Kursanci" at bounding box center [180, 25] width 37 height 10
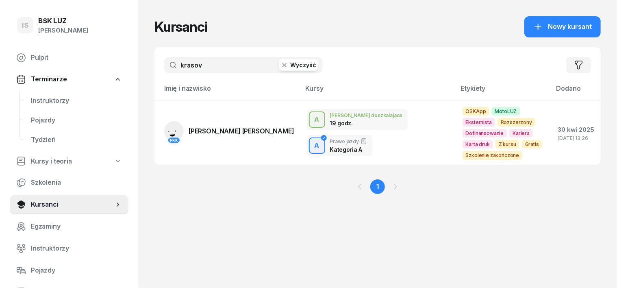
click at [280, 66] on icon "button" at bounding box center [284, 65] width 8 height 8
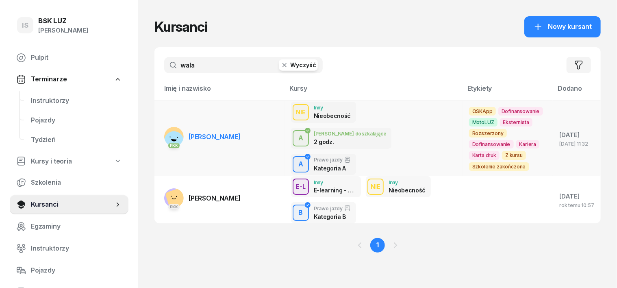
type input "wala"
click at [160, 129] on rect at bounding box center [173, 140] width 27 height 27
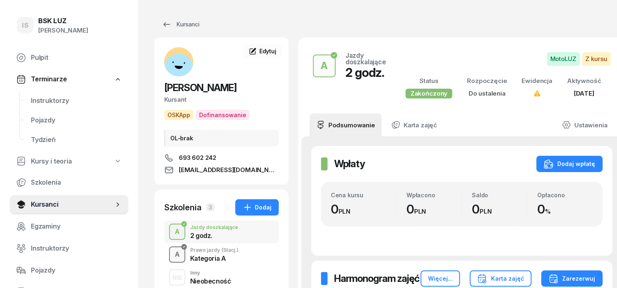
click at [171, 253] on div "A" at bounding box center [176, 254] width 11 height 14
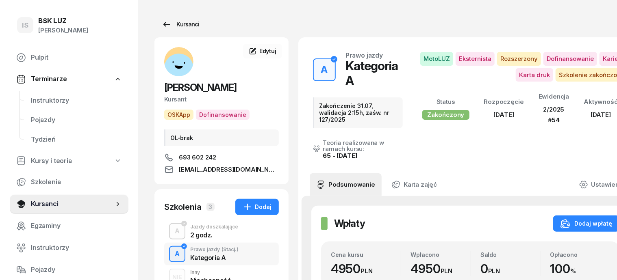
click at [166, 24] on div "Kursanci" at bounding box center [180, 25] width 37 height 10
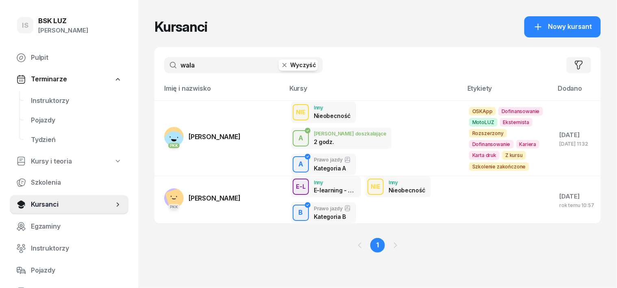
click at [280, 63] on icon "button" at bounding box center [284, 65] width 8 height 8
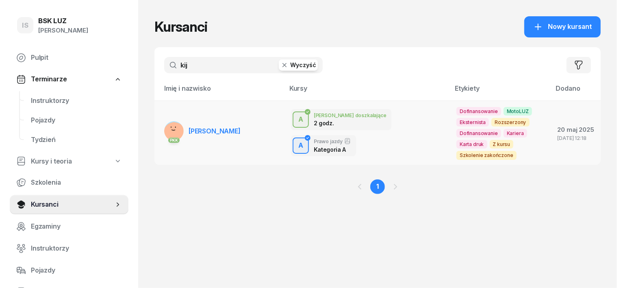
type input "kij"
click at [175, 128] on rect at bounding box center [175, 127] width 1 height 1
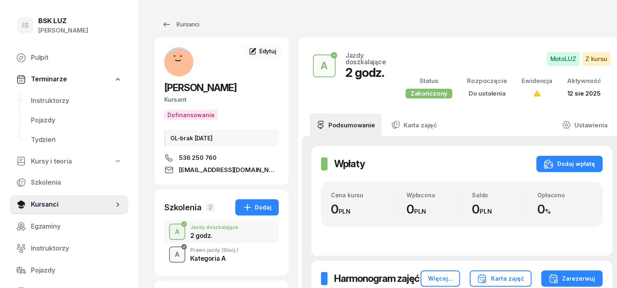
click at [171, 256] on div "A" at bounding box center [176, 254] width 11 height 14
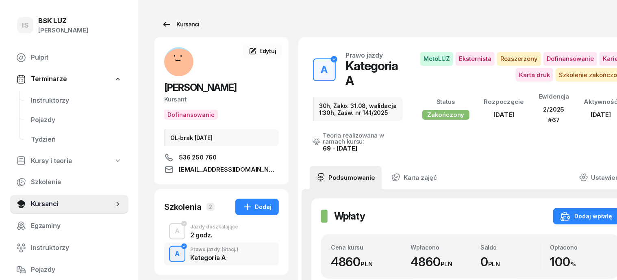
click at [171, 26] on div "Kursanci" at bounding box center [180, 25] width 37 height 10
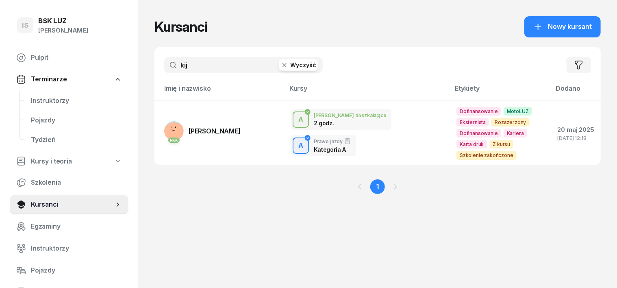
drag, startPoint x: 267, startPoint y: 66, endPoint x: 256, endPoint y: 73, distance: 12.8
click at [280, 67] on icon "button" at bounding box center [284, 65] width 8 height 8
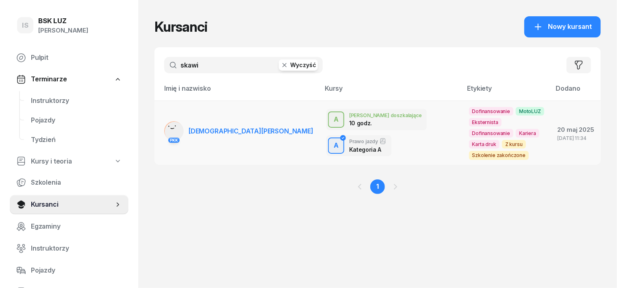
type input "skawi"
click at [161, 120] on rect at bounding box center [174, 131] width 27 height 27
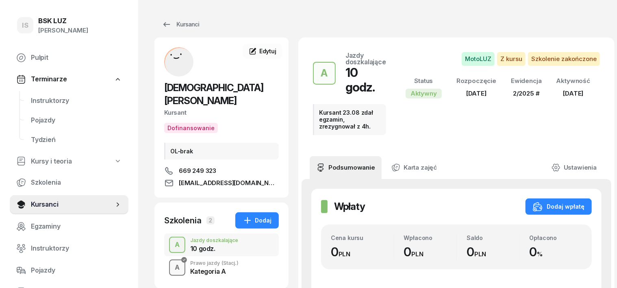
click at [171, 260] on div "A" at bounding box center [176, 267] width 11 height 14
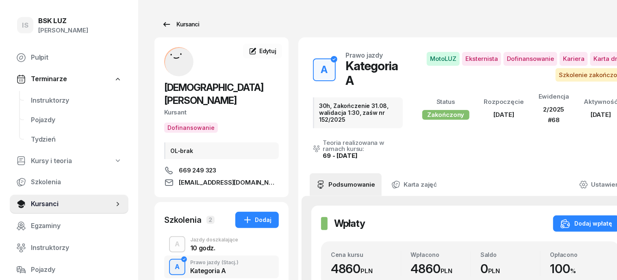
click at [174, 24] on div "Kursanci" at bounding box center [180, 25] width 37 height 10
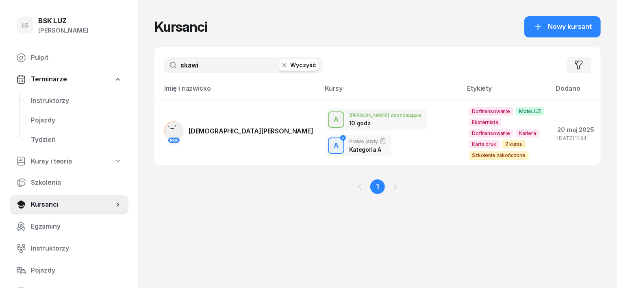
click at [280, 63] on icon "button" at bounding box center [284, 65] width 8 height 8
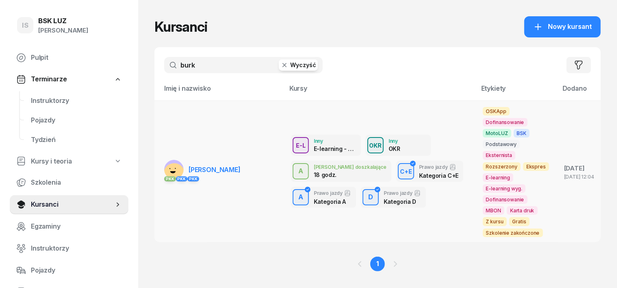
type input "burk"
click at [162, 163] on rect at bounding box center [174, 174] width 24 height 24
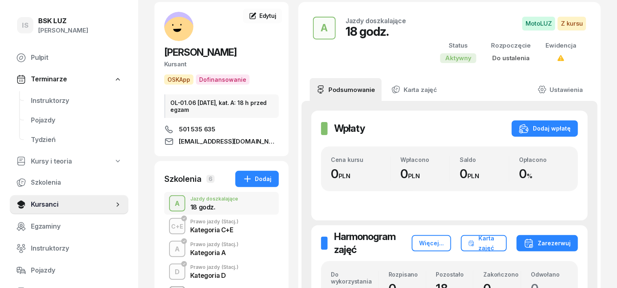
scroll to position [50, 0]
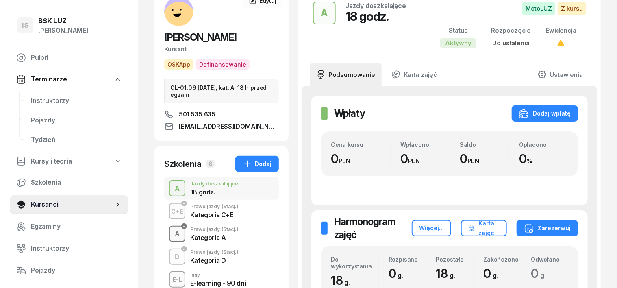
click at [171, 233] on div "A" at bounding box center [176, 234] width 11 height 14
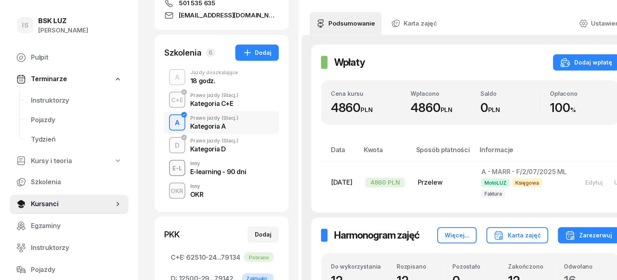
scroll to position [102, 0]
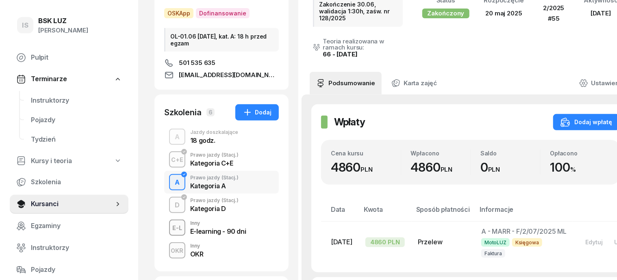
click at [171, 138] on div "A" at bounding box center [176, 137] width 11 height 14
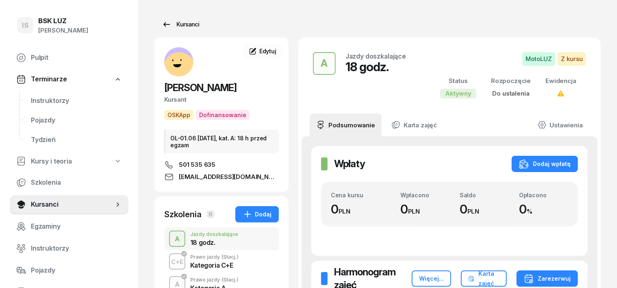
click at [174, 26] on div "Kursanci" at bounding box center [180, 25] width 37 height 10
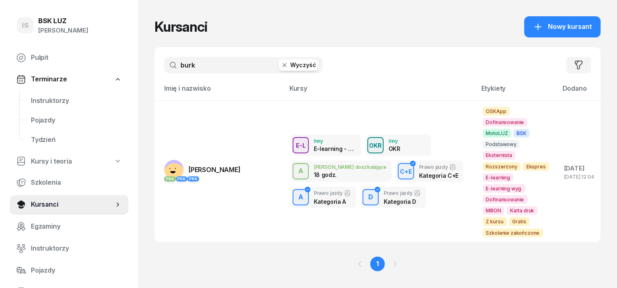
click at [280, 63] on icon "button" at bounding box center [284, 65] width 8 height 8
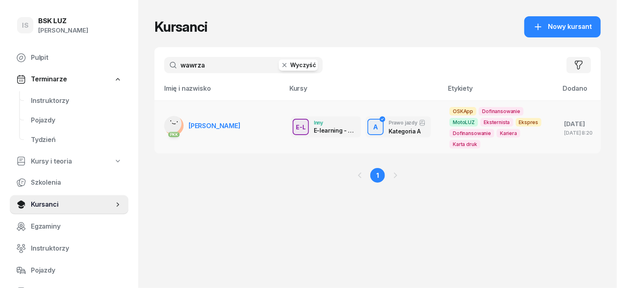
type input "wawrza"
click at [159, 120] on rect at bounding box center [171, 123] width 24 height 24
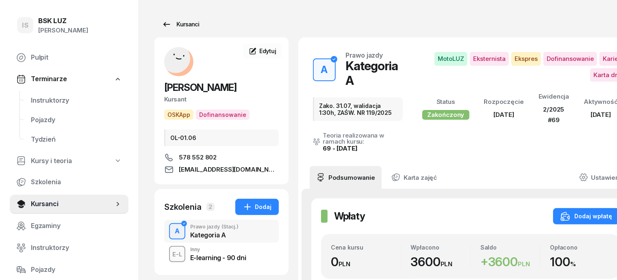
click at [175, 23] on div "Kursanci" at bounding box center [180, 25] width 37 height 10
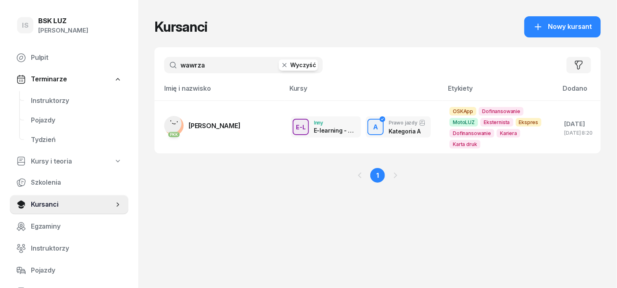
click at [280, 69] on icon "button" at bounding box center [284, 65] width 8 height 8
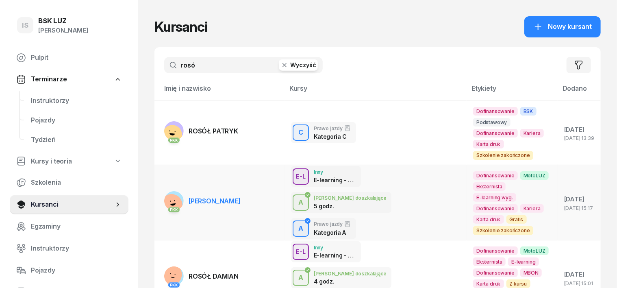
type input "rosó"
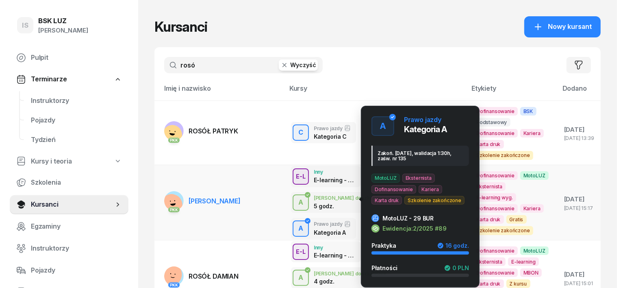
click at [295, 221] on div "A" at bounding box center [300, 228] width 11 height 14
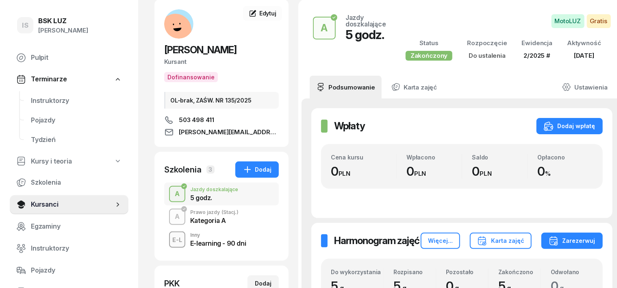
scroll to position [102, 0]
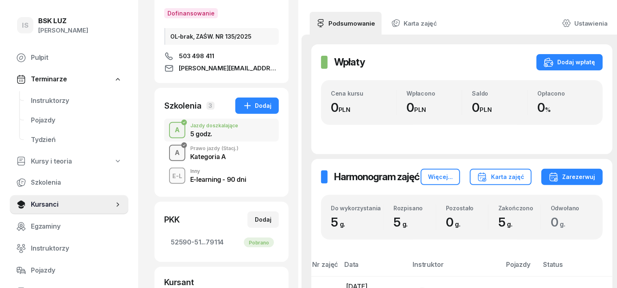
click at [171, 151] on div "A" at bounding box center [176, 153] width 11 height 14
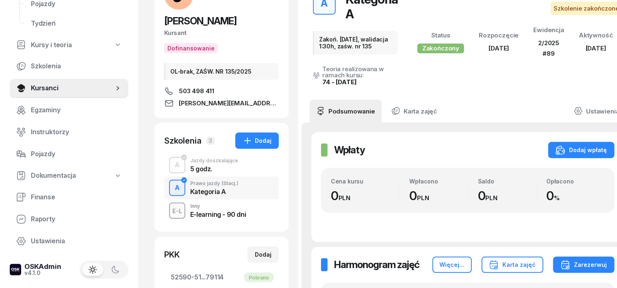
scroll to position [152, 0]
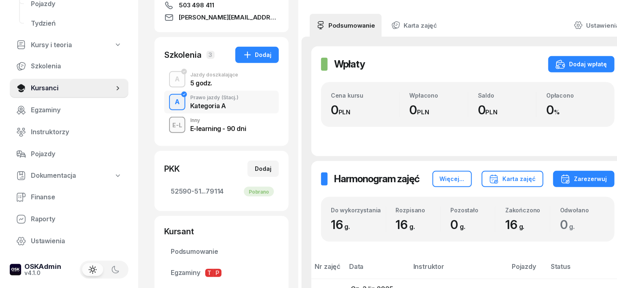
click at [164, 93] on div "A Prawo jazdy (Stacj.) Kategoria A" at bounding box center [221, 102] width 115 height 23
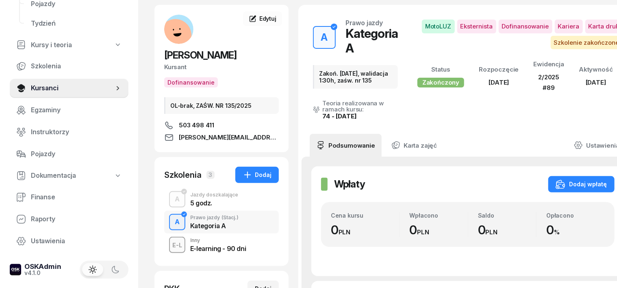
scroll to position [0, 0]
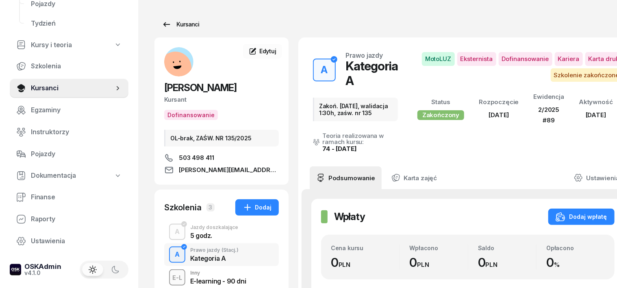
click at [174, 23] on div "Kursanci" at bounding box center [180, 25] width 37 height 10
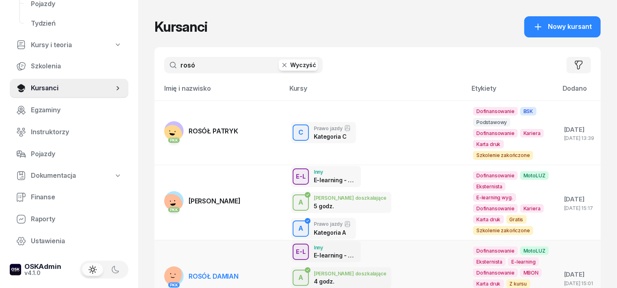
click at [158, 258] on rect at bounding box center [170, 274] width 33 height 33
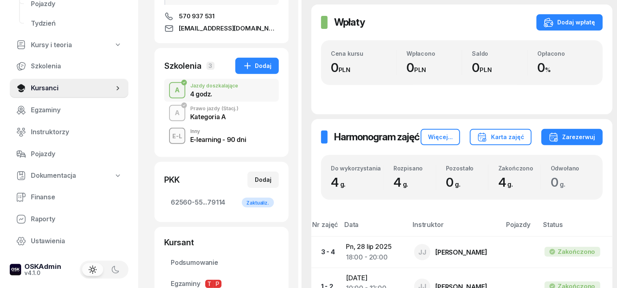
scroll to position [152, 0]
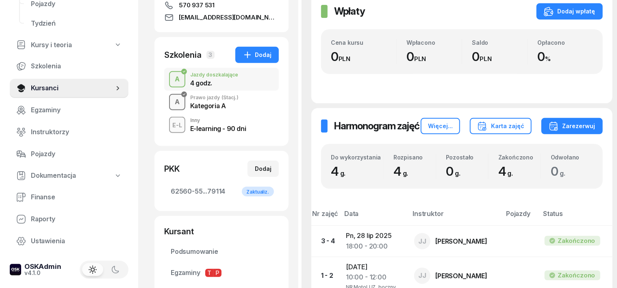
click at [171, 100] on div "A" at bounding box center [176, 102] width 11 height 14
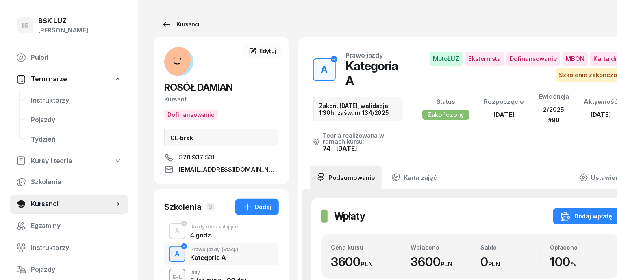
click at [178, 25] on div "Kursanci" at bounding box center [180, 25] width 37 height 10
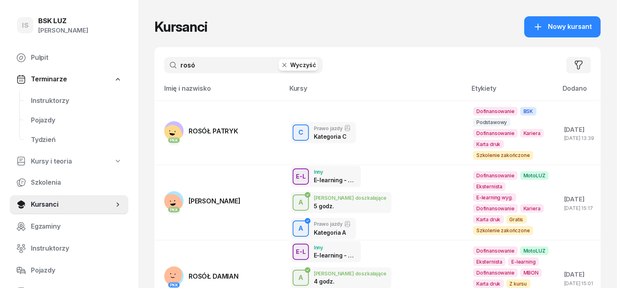
click at [282, 65] on icon "button" at bounding box center [284, 65] width 4 height 4
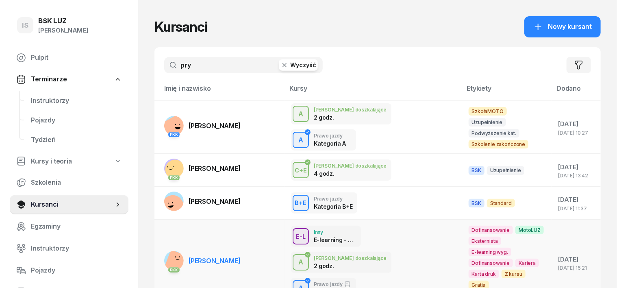
type input "pry"
click at [164, 249] on rect at bounding box center [176, 261] width 25 height 25
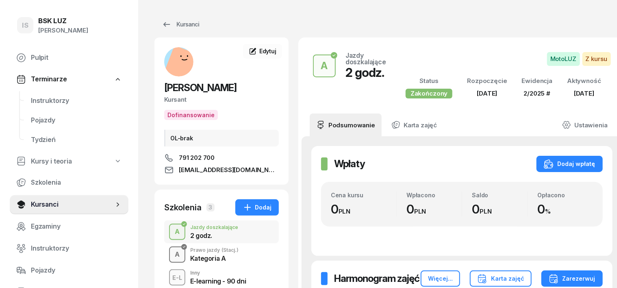
click at [171, 251] on div "A" at bounding box center [176, 254] width 11 height 14
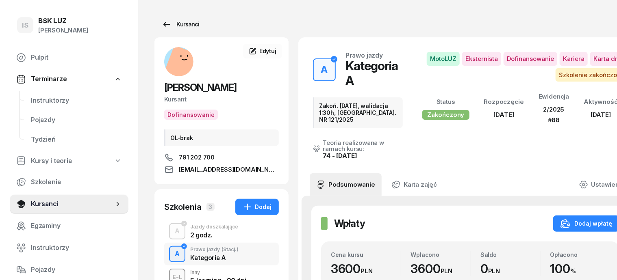
click at [171, 25] on div "Kursanci" at bounding box center [180, 25] width 37 height 10
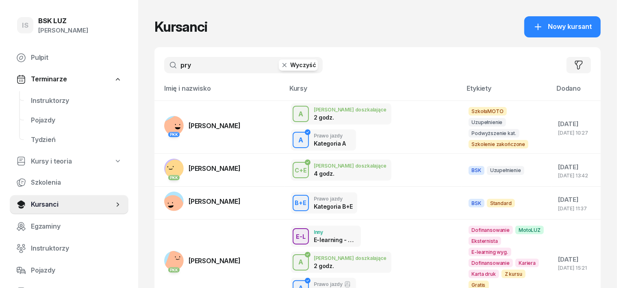
click at [280, 67] on icon "button" at bounding box center [284, 65] width 8 height 8
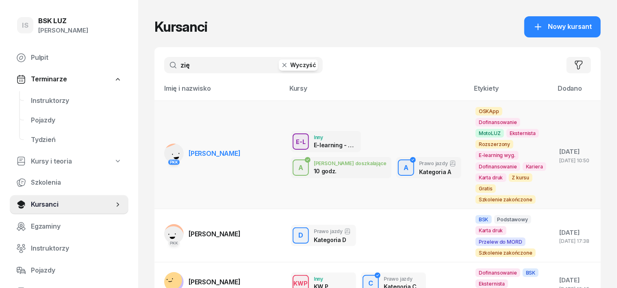
type input "zię"
click at [162, 147] on rect at bounding box center [176, 156] width 30 height 30
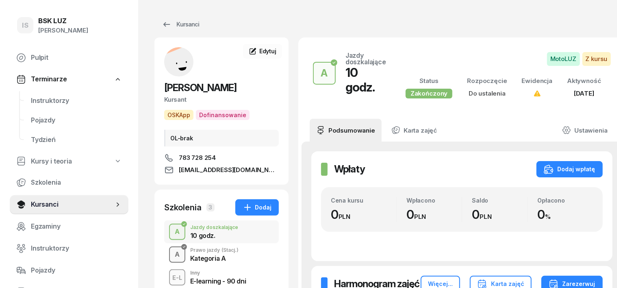
click at [171, 254] on div "A" at bounding box center [176, 254] width 11 height 14
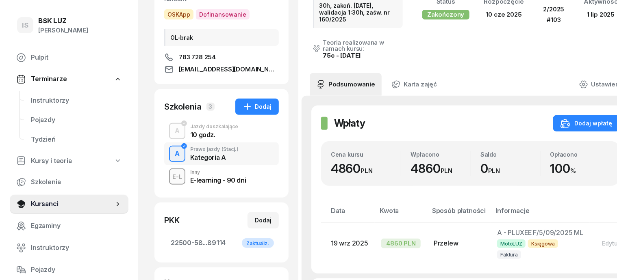
scroll to position [102, 0]
